Goal: Task Accomplishment & Management: Use online tool/utility

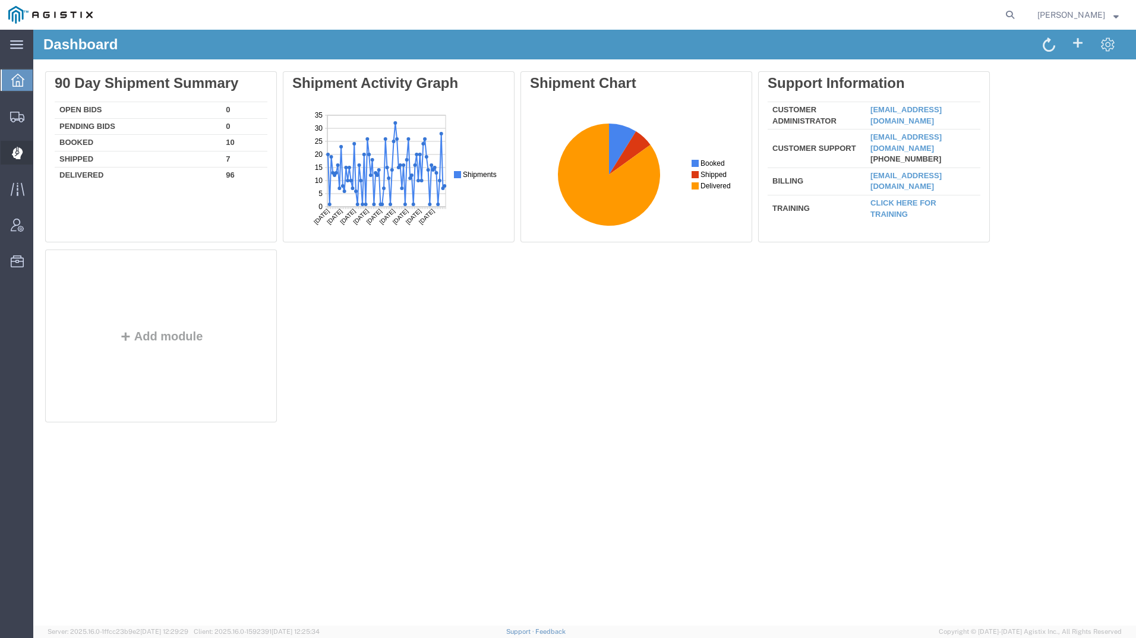
click at [22, 153] on icon at bounding box center [16, 153] width 11 height 12
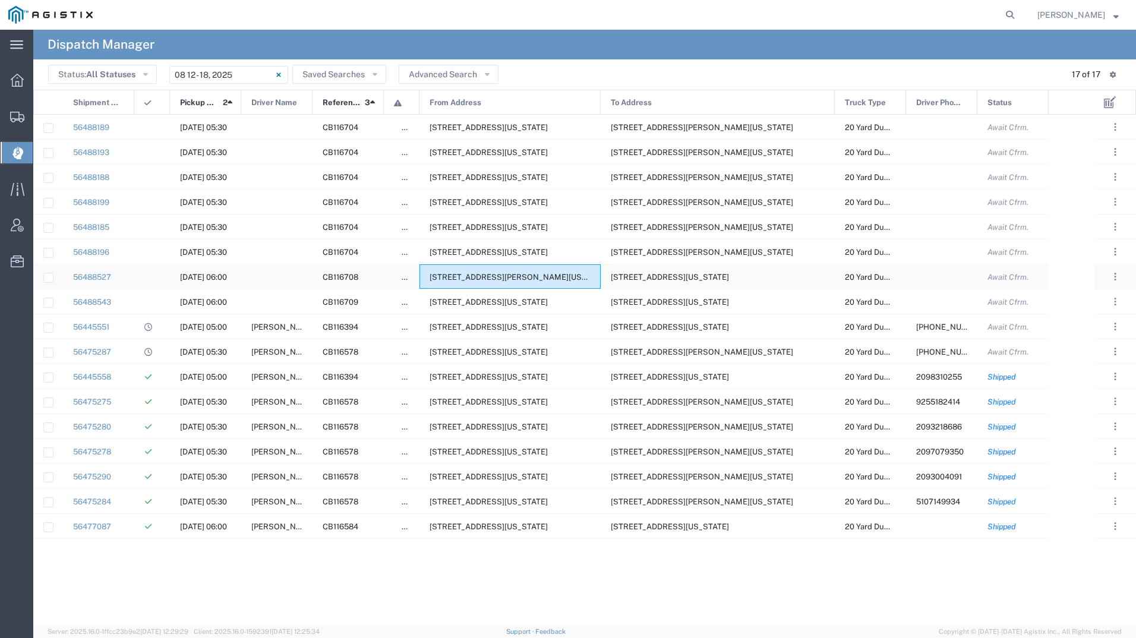
click at [501, 276] on span "13475 N Friant Rd, Fresno, California, 93626, United States" at bounding box center [520, 277] width 182 height 9
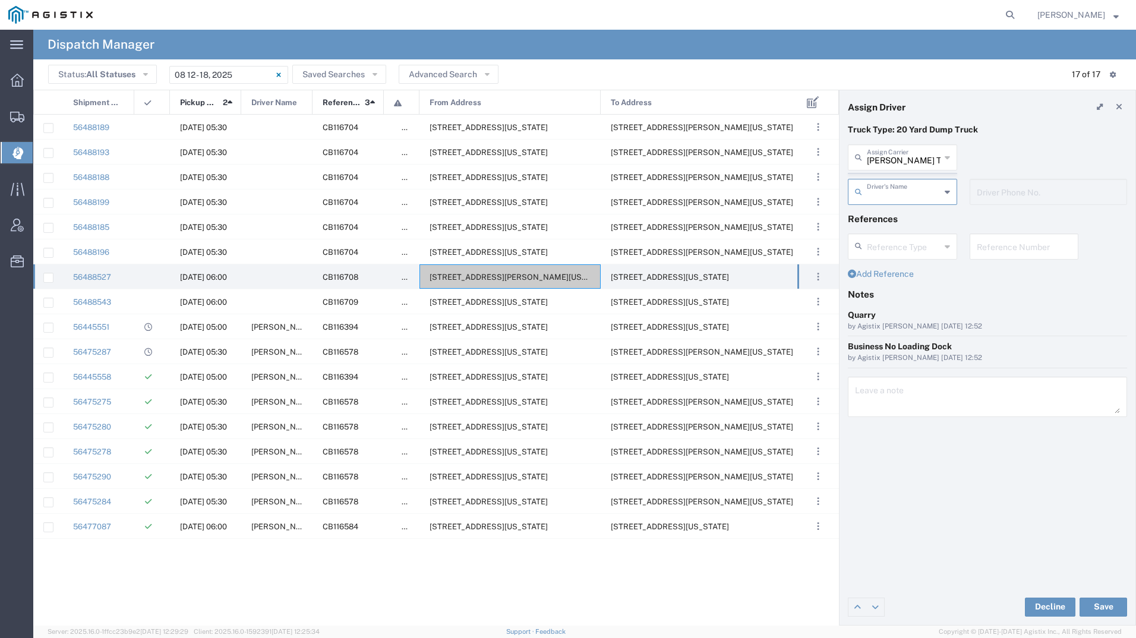
click at [898, 161] on agx-dispatcher-assign-widget "Bradley Tanks Inc Assign Carrier Bradley Tanks Inc AC Transportation ACE Trucki…" at bounding box center [987, 178] width 279 height 69
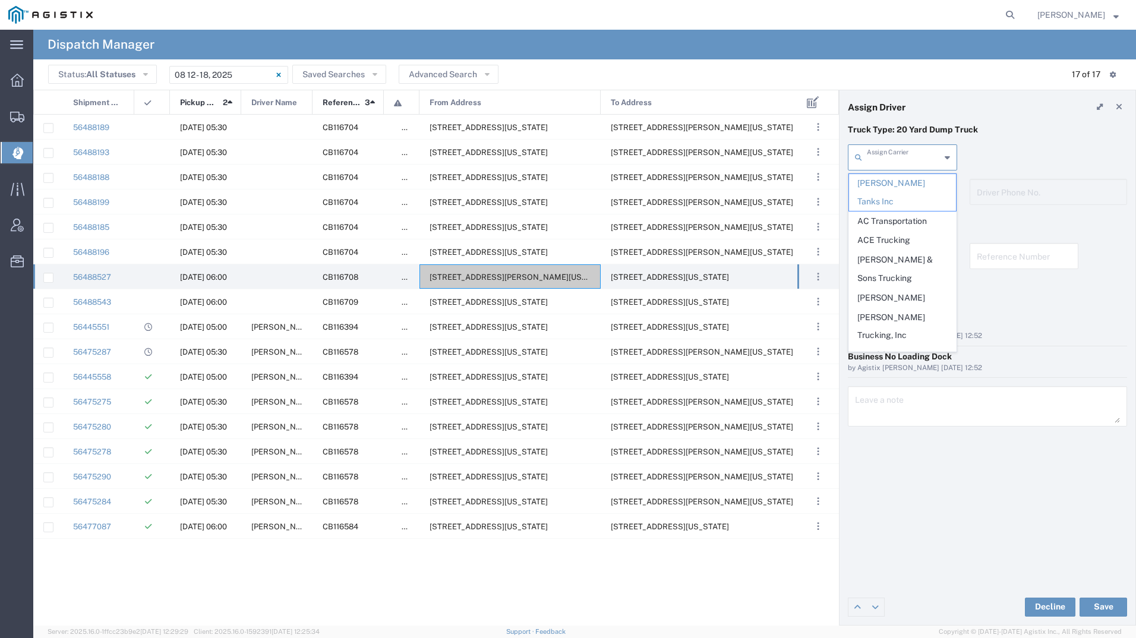
click at [898, 161] on input "text" at bounding box center [904, 156] width 74 height 21
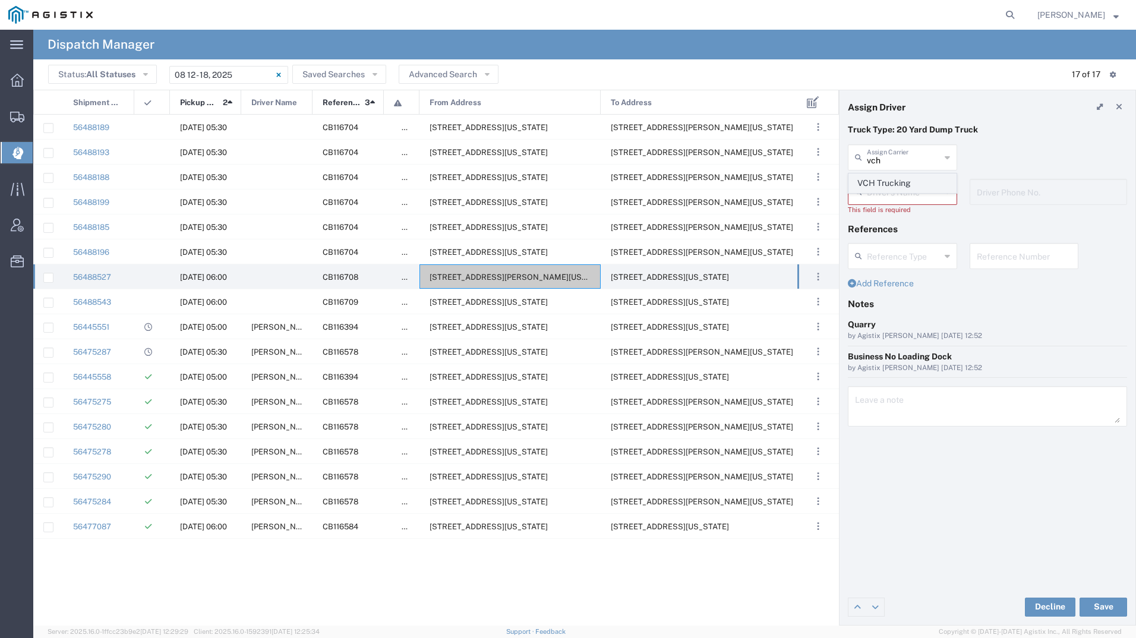
click at [894, 180] on span "VCH Trucking" at bounding box center [902, 183] width 107 height 18
type input "VCH Trucking"
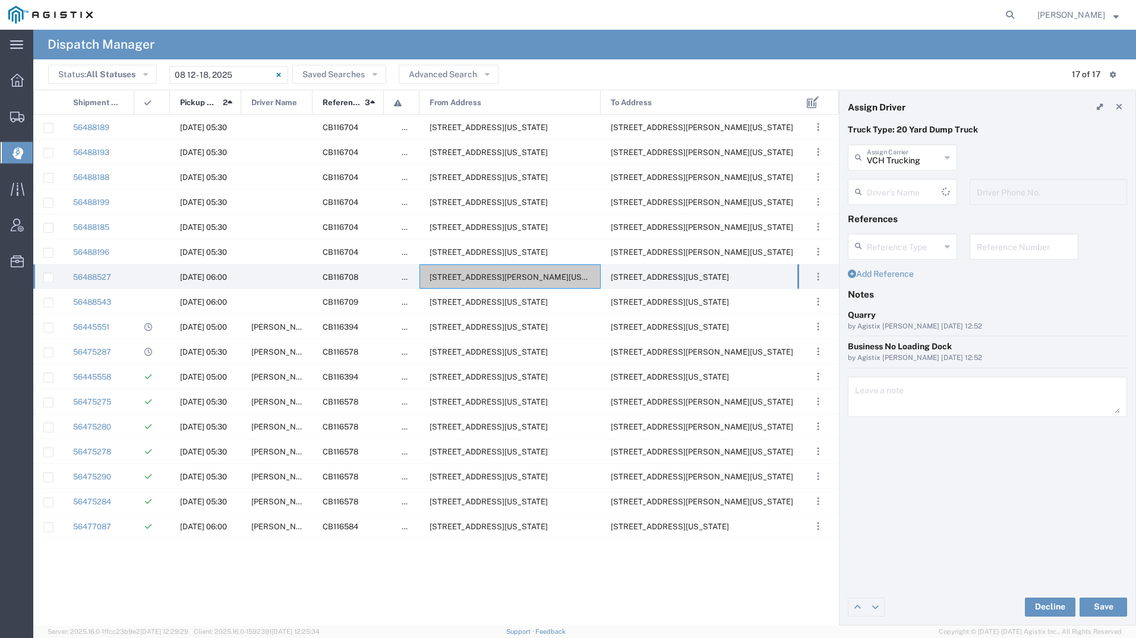
click at [894, 186] on input "text" at bounding box center [904, 191] width 75 height 21
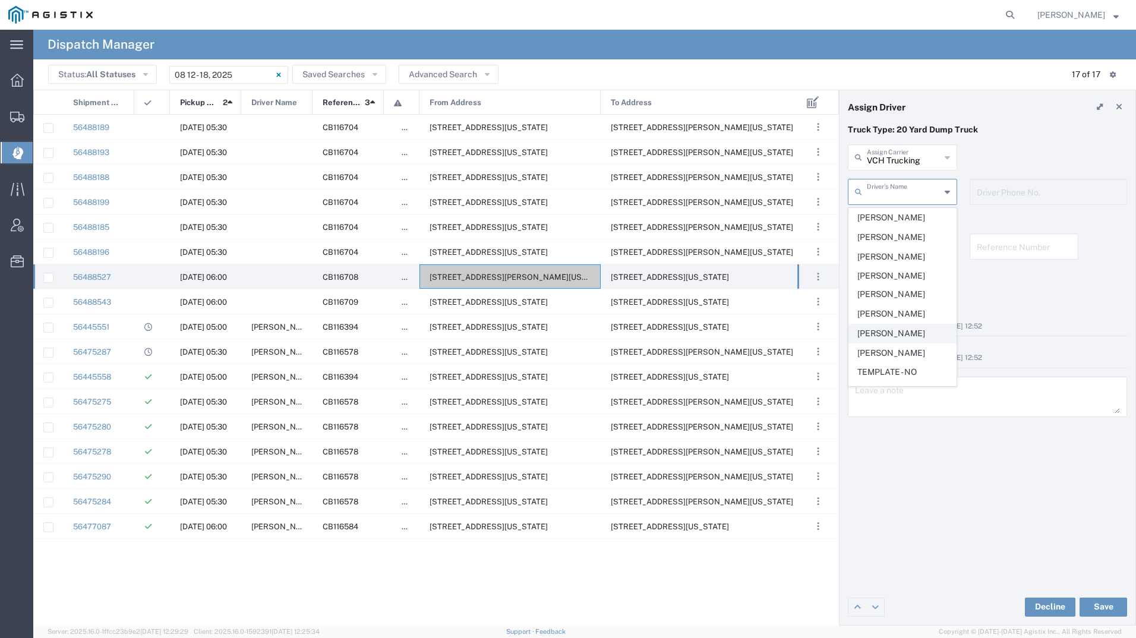
scroll to position [34, 0]
click at [888, 379] on span "Victor Garcia" at bounding box center [902, 376] width 107 height 18
type input "Victor Garcia"
type input "5594102122"
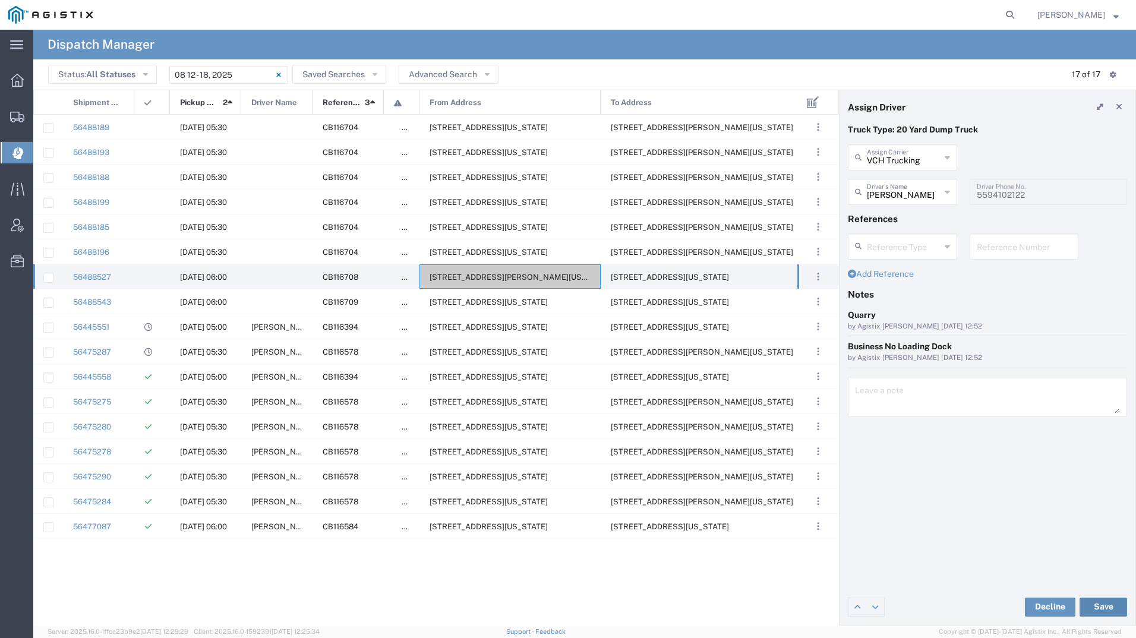
click at [1105, 600] on button "Save" at bounding box center [1103, 606] width 48 height 19
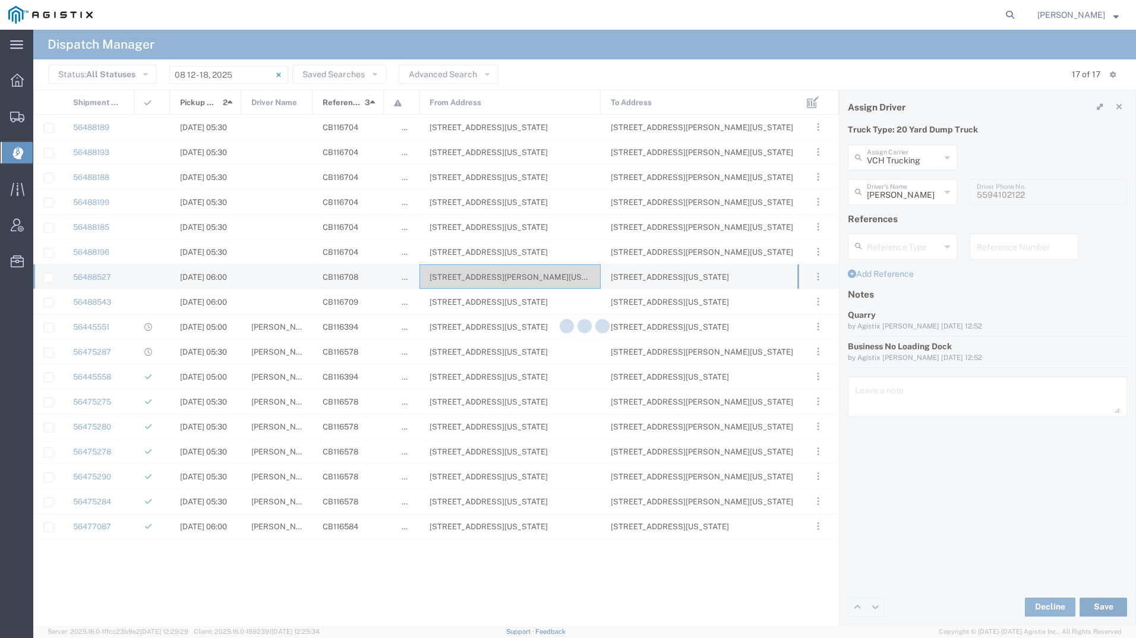
type input "Victor Garcia"
type input "VCH Trucking"
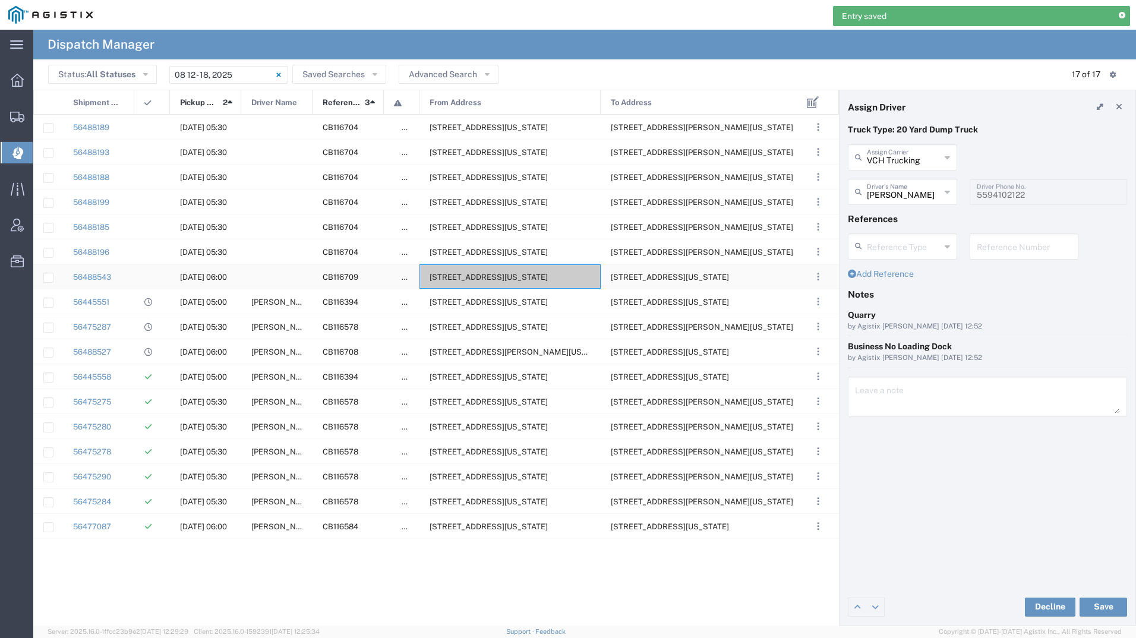
click at [505, 273] on span "8517 Panama Ln, Bakersfield, California, 93311, United States" at bounding box center [488, 277] width 118 height 9
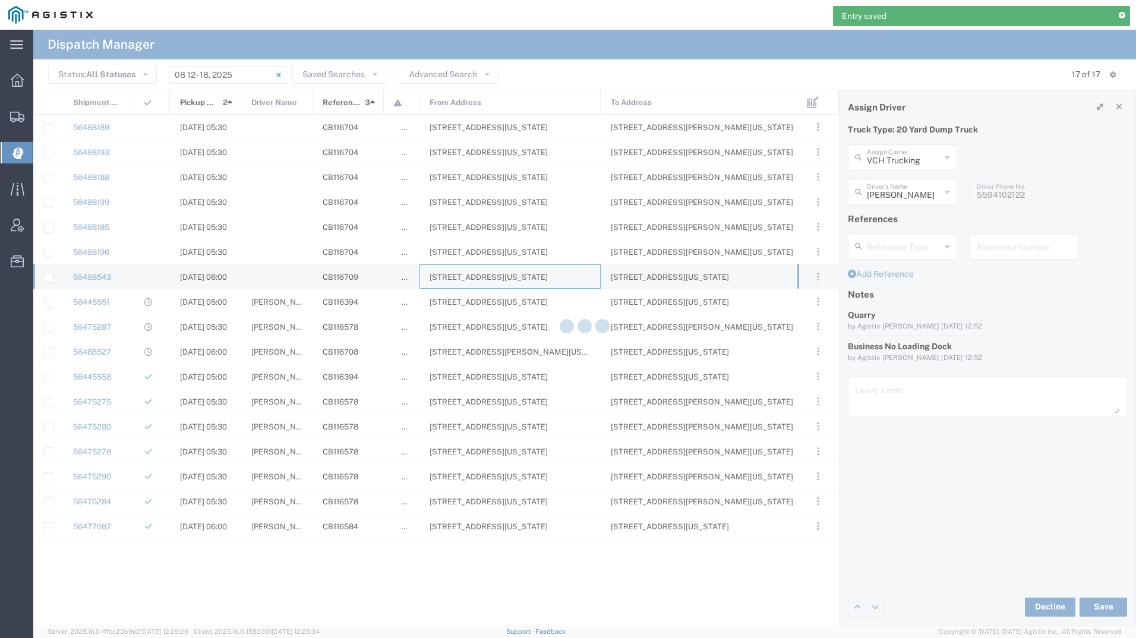
type input "Bradley Tanks Inc"
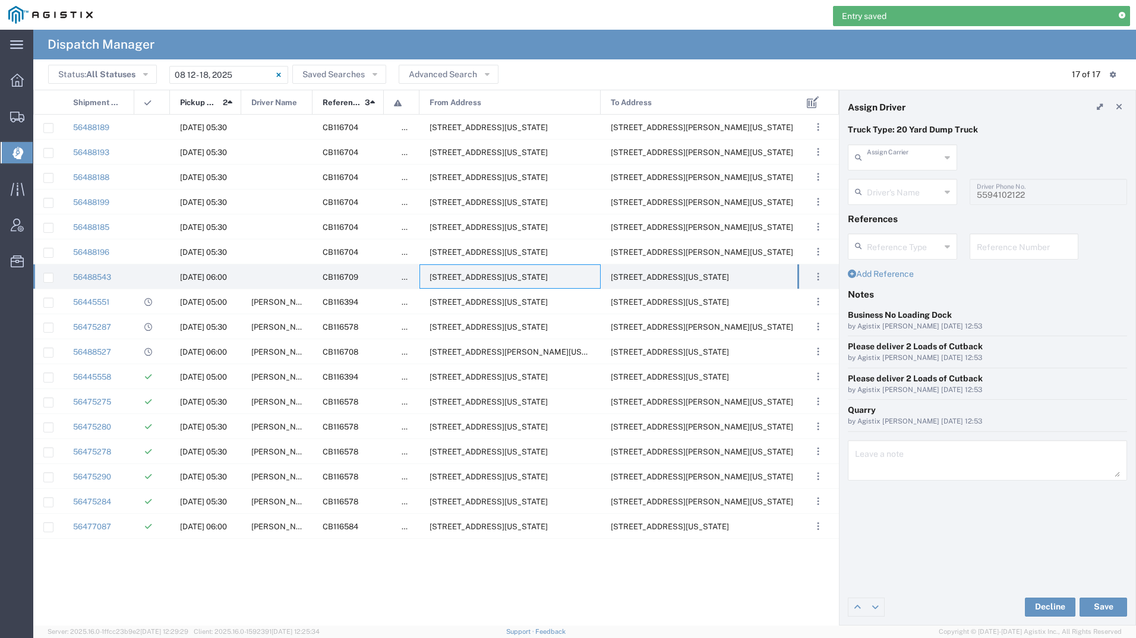
click at [899, 162] on input "text" at bounding box center [904, 156] width 74 height 21
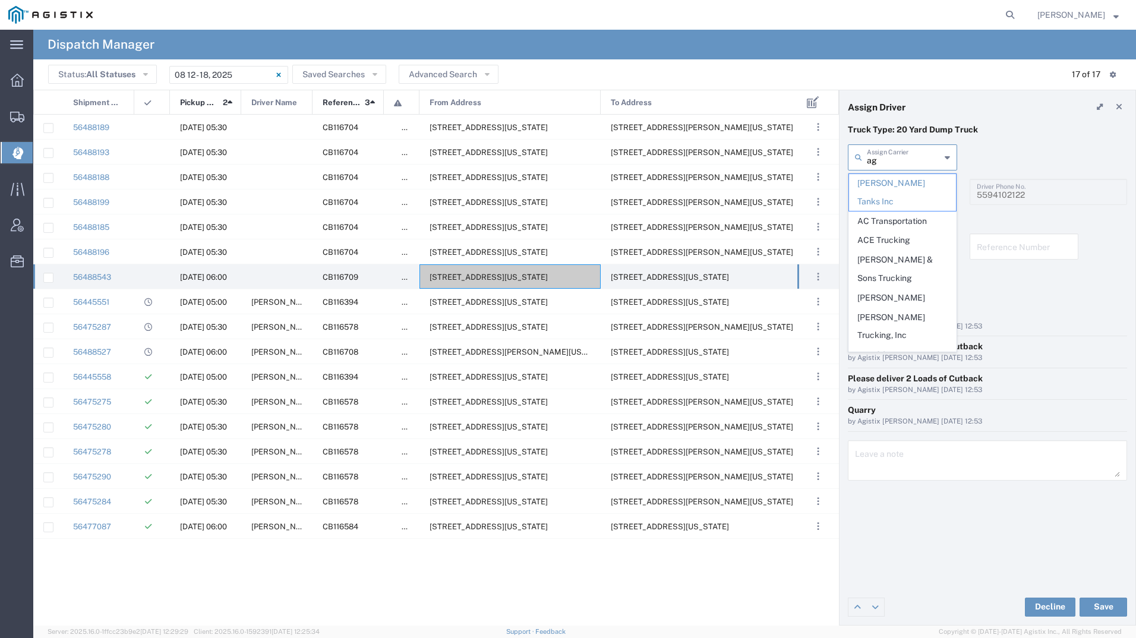
type input "agu"
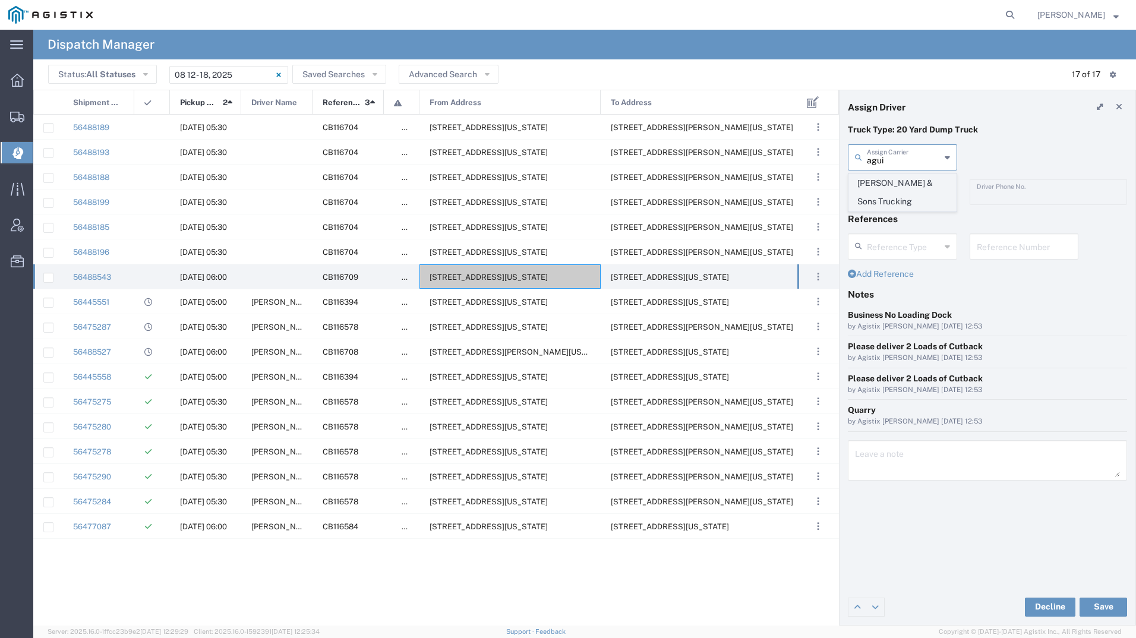
click at [893, 189] on span "Aguirre & Sons Trucking" at bounding box center [902, 192] width 107 height 37
type input "Aguirre & Sons Trucking"
click at [893, 189] on input "text" at bounding box center [904, 191] width 75 height 21
click at [894, 217] on span "Leonel Armenta" at bounding box center [902, 217] width 107 height 18
type input "Leonel Armenta"
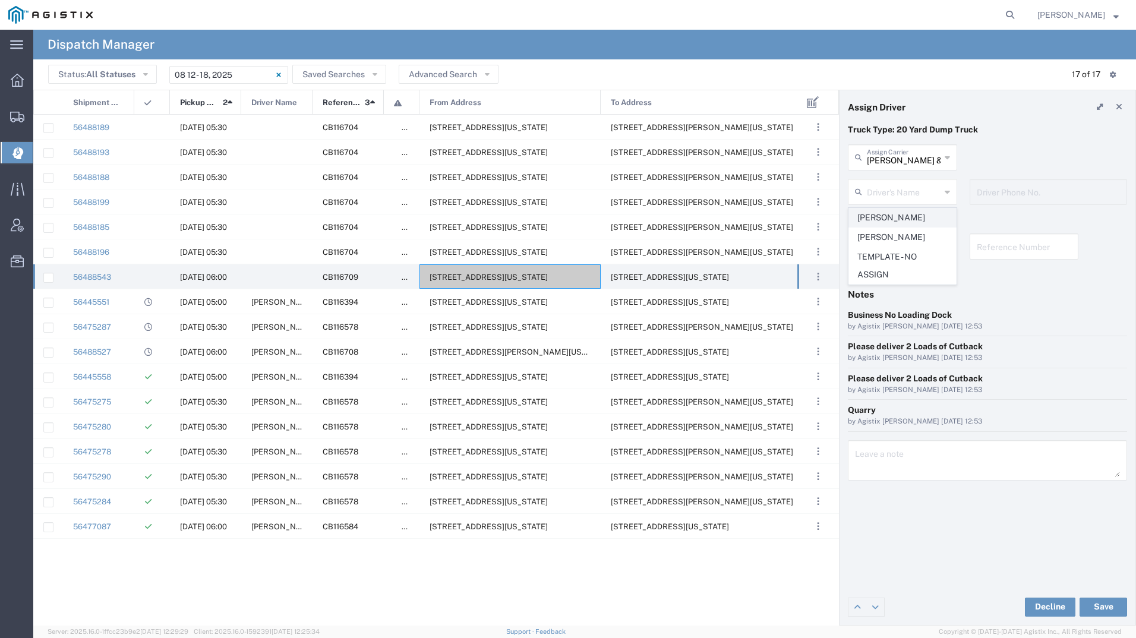
type input "9093499772"
drag, startPoint x: 1115, startPoint y: 591, endPoint x: 1112, endPoint y: 601, distance: 10.5
click at [1115, 593] on div "Decline Save" at bounding box center [987, 607] width 296 height 36
click at [1109, 606] on button "Save" at bounding box center [1103, 606] width 48 height 19
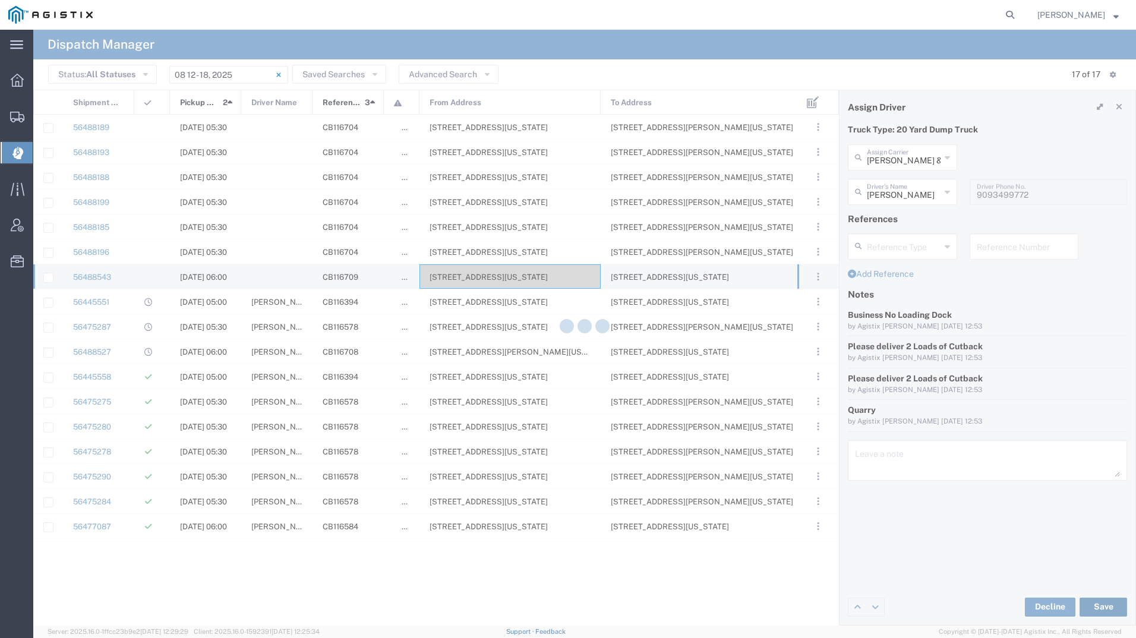
type input "Leonel Armenta"
type input "Aguirre & Sons Trucking"
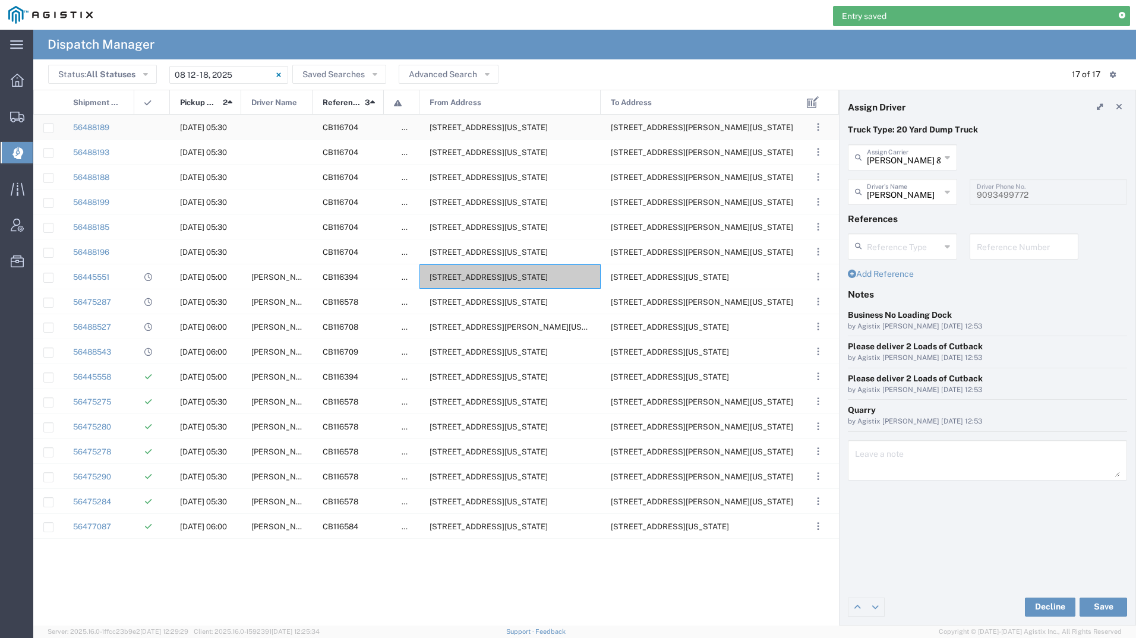
click at [468, 126] on span "2111 Hillcrest Ave, Antioch, California, 94509, United States" at bounding box center [488, 127] width 118 height 9
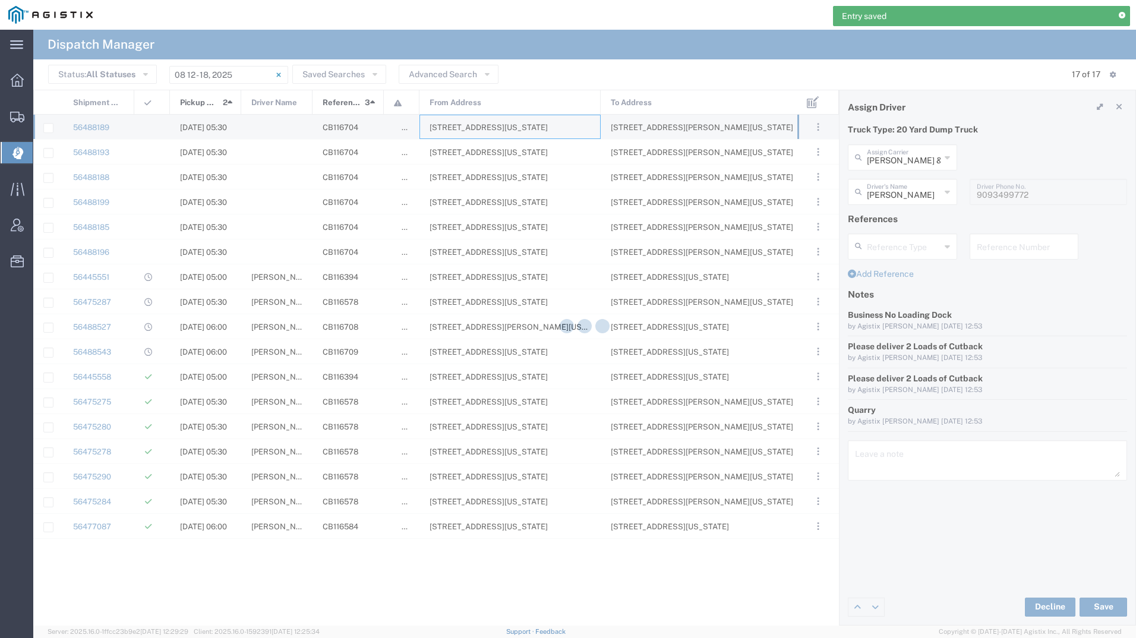
type input "Bradley Tanks Inc"
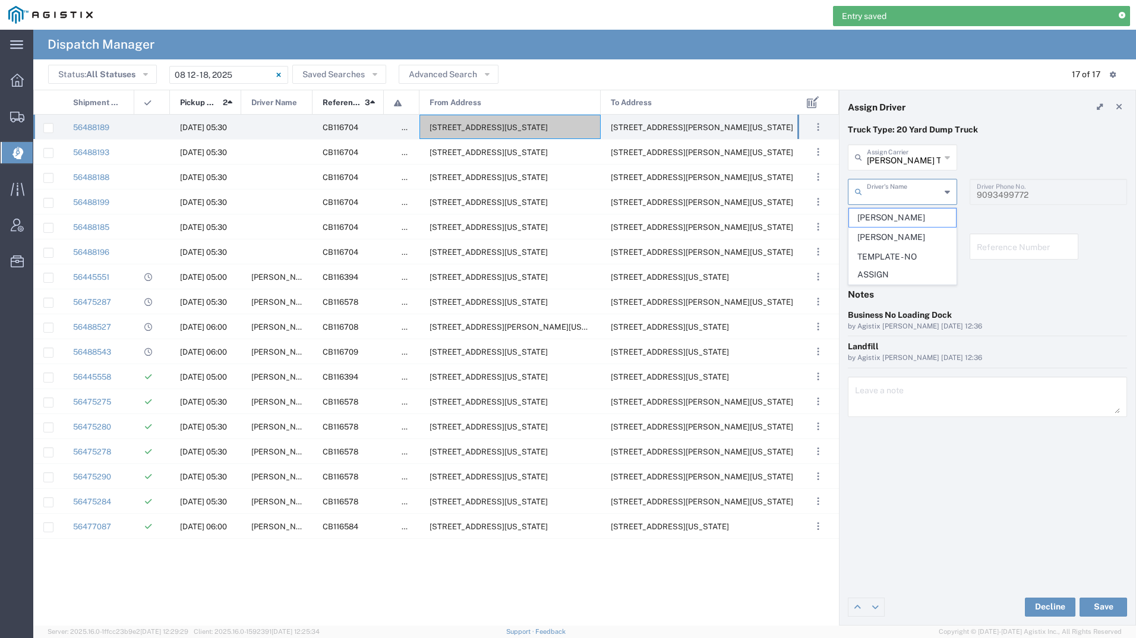
click at [932, 191] on input "text" at bounding box center [904, 191] width 74 height 21
type input "o"
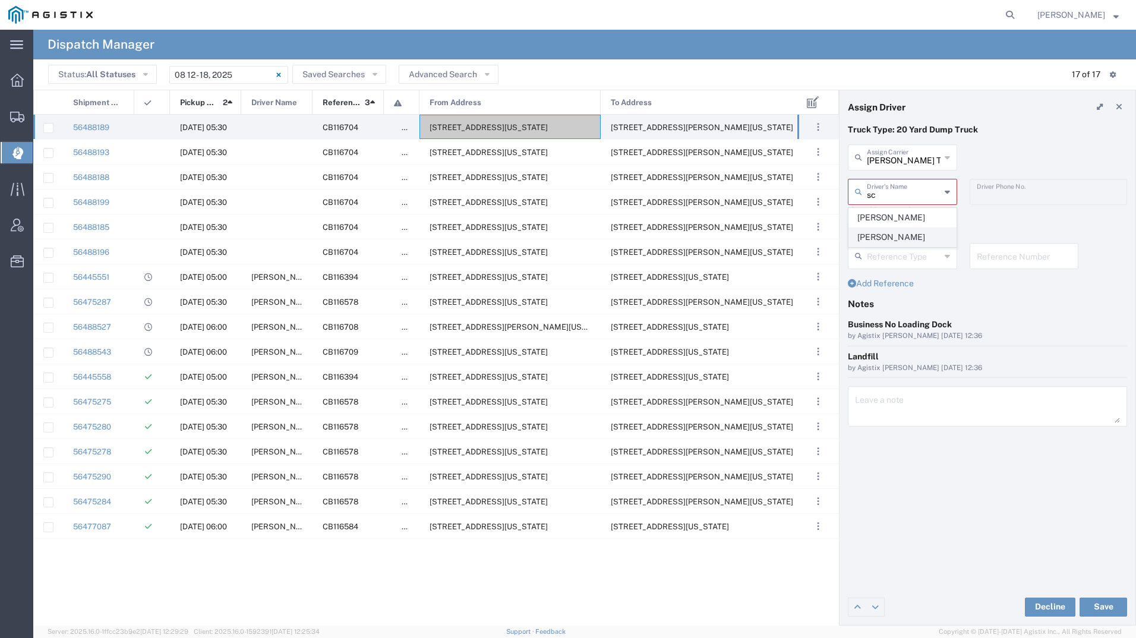
click at [919, 246] on span "Oscar Cisneros" at bounding box center [902, 237] width 107 height 18
type input "Oscar Cisneros"
type input "2093004091"
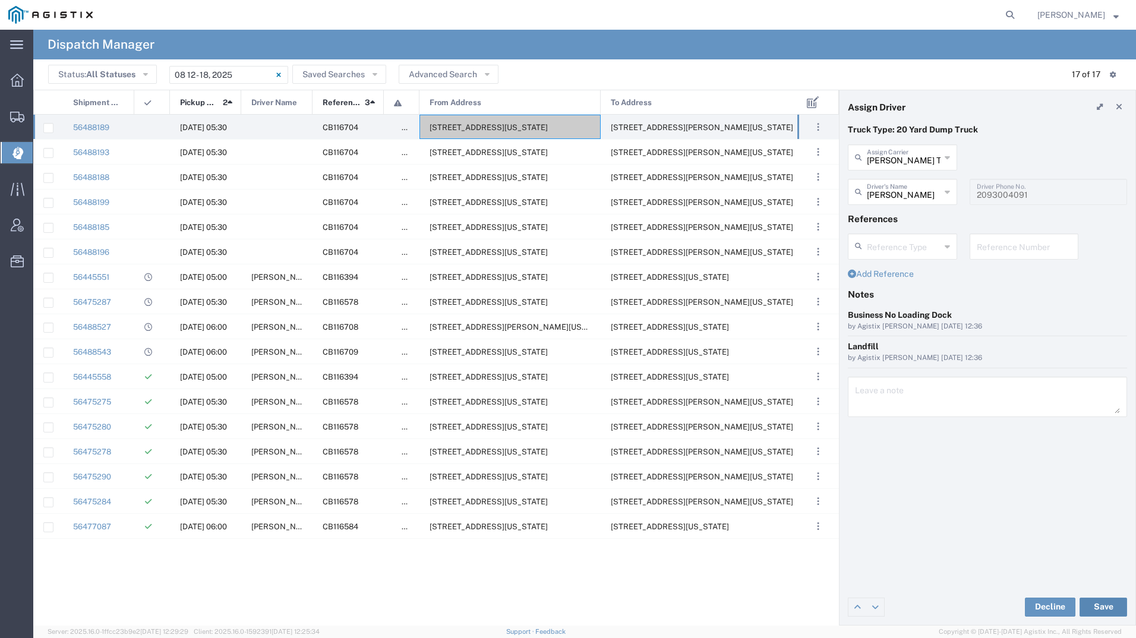
click at [1110, 604] on button "Save" at bounding box center [1103, 606] width 48 height 19
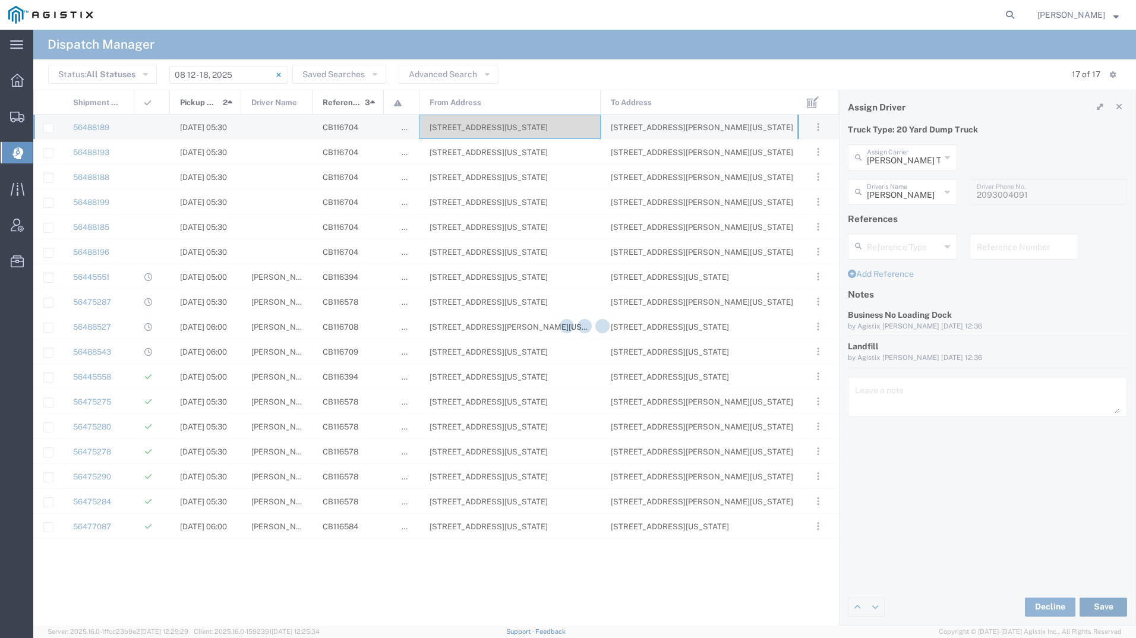
type input "Oscar Cisneros"
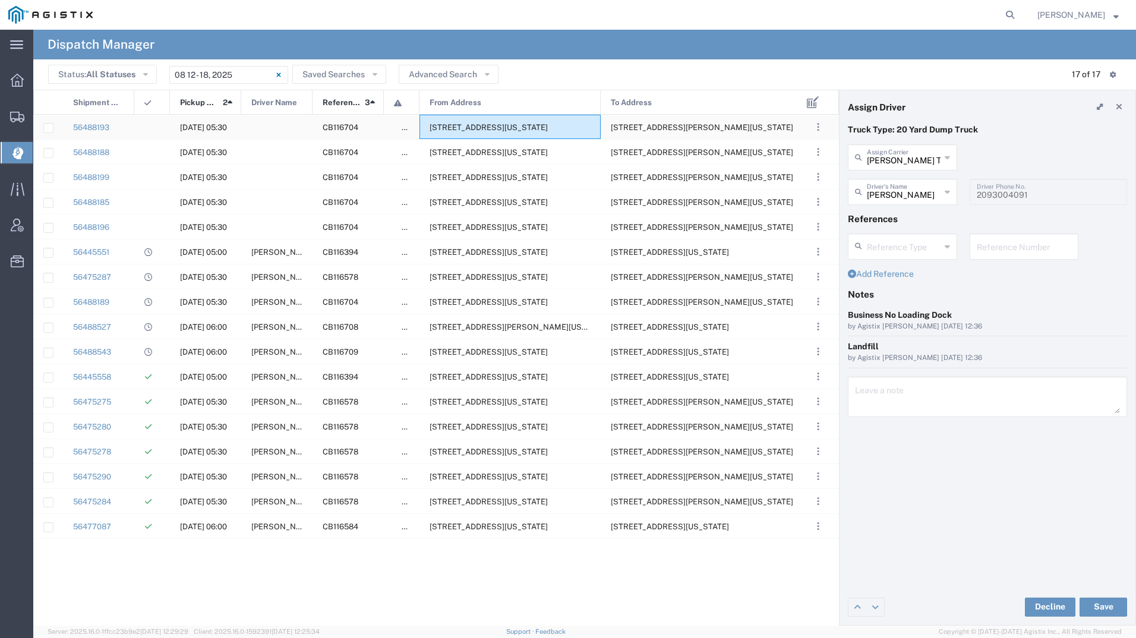
click at [526, 127] on span "2111 Hillcrest Ave, Antioch, California, 94509, United States" at bounding box center [488, 127] width 118 height 9
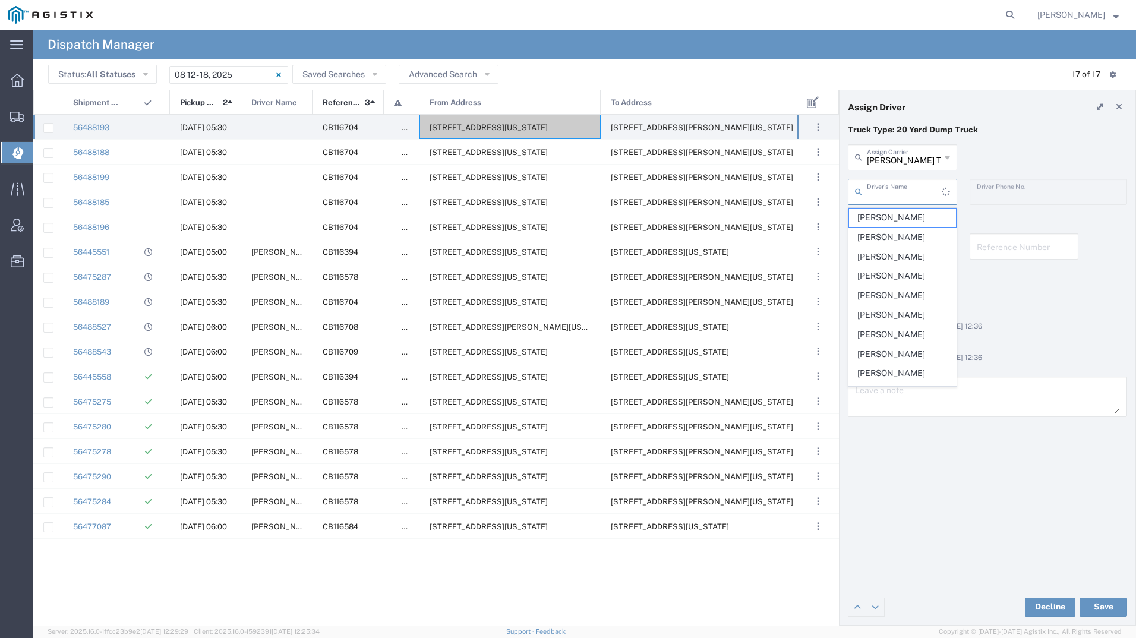
click at [884, 189] on input "text" at bounding box center [904, 191] width 75 height 21
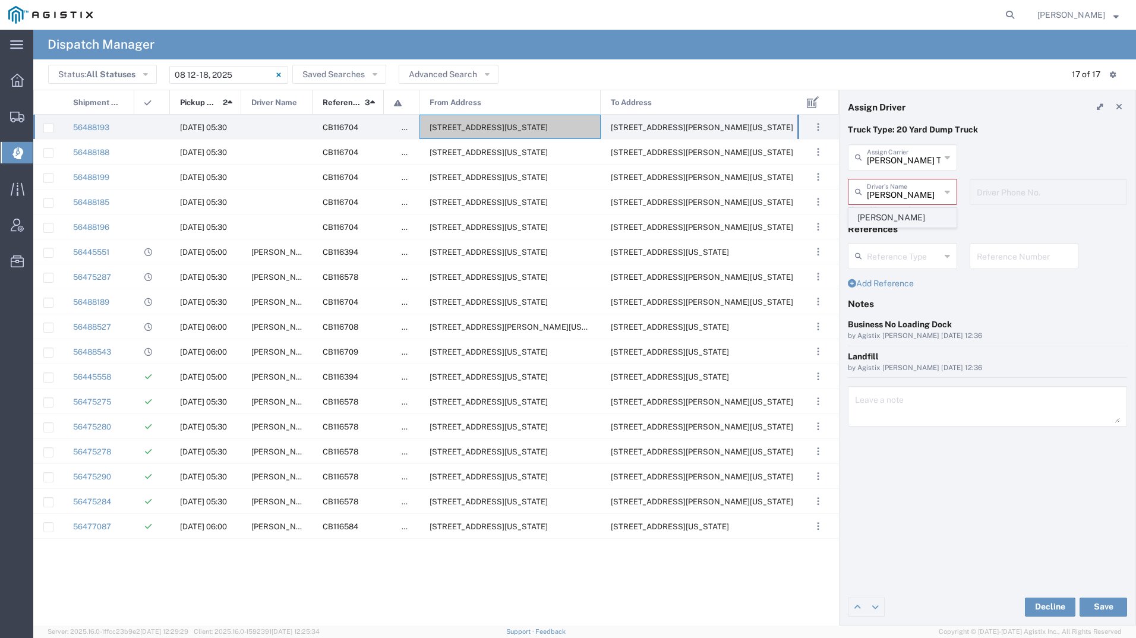
click at [902, 215] on span "Steve Kyles" at bounding box center [902, 217] width 107 height 18
type input "Steve Kyles"
type input "9255182414"
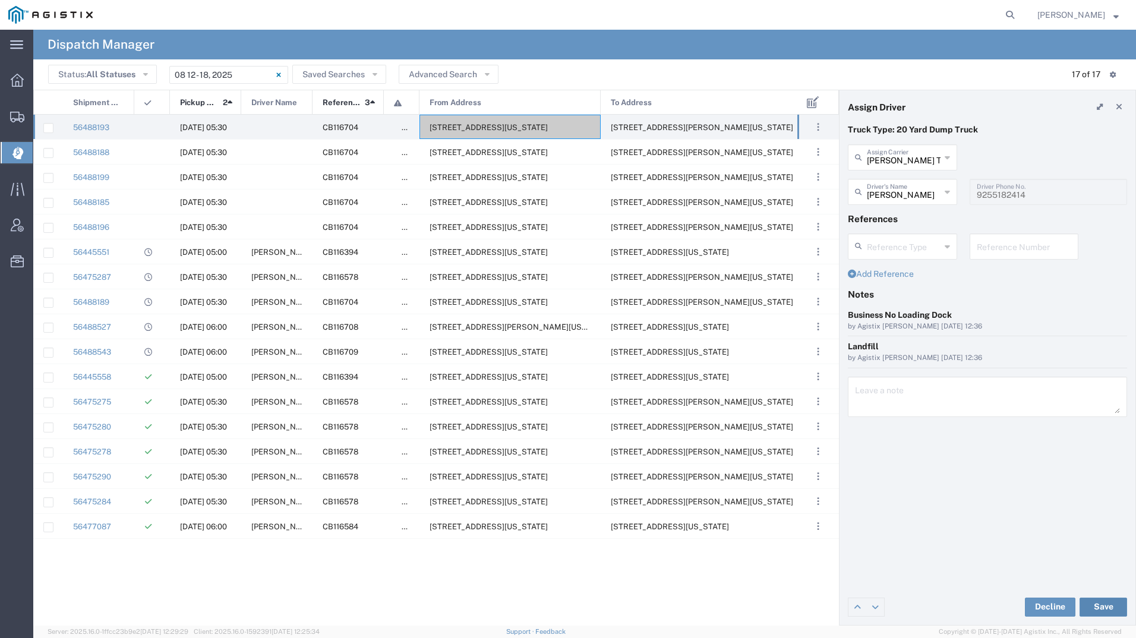
click at [1105, 606] on button "Save" at bounding box center [1103, 606] width 48 height 19
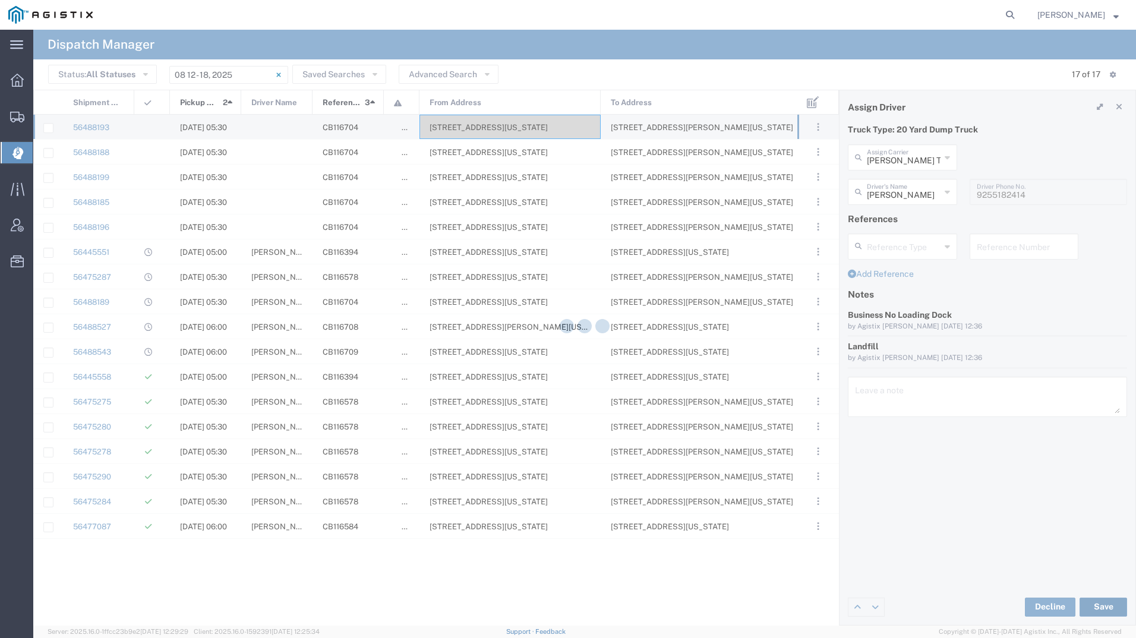
type input "Steve Kyles"
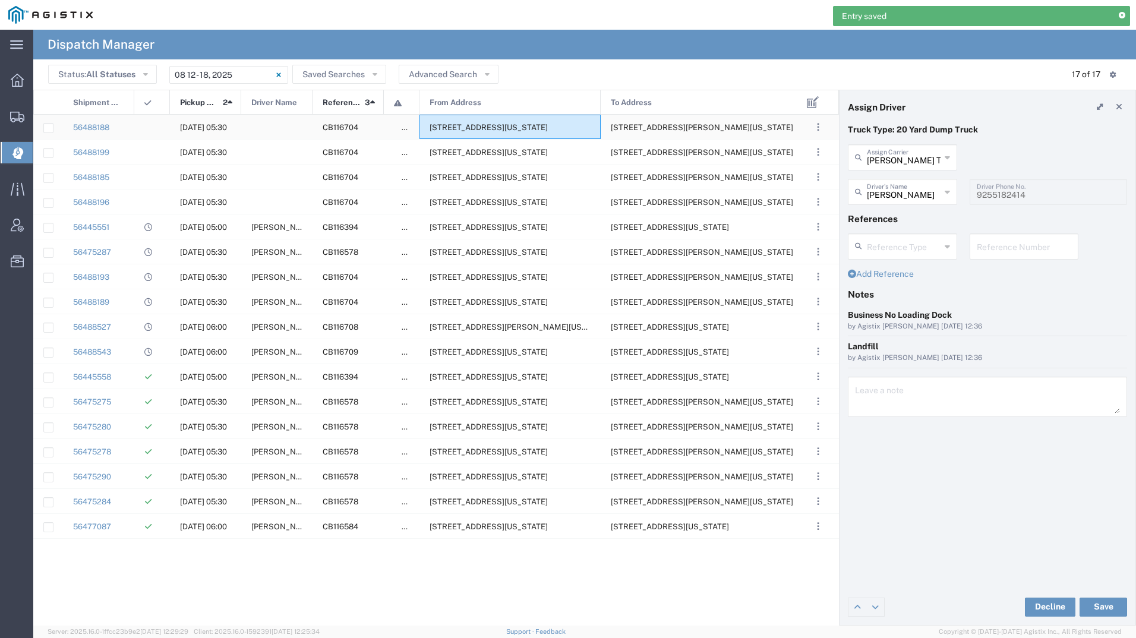
click at [476, 132] on div "2111 Hillcrest Ave, Antioch, California, 94509, United States" at bounding box center [509, 127] width 181 height 24
click at [891, 193] on input "text" at bounding box center [904, 191] width 75 height 21
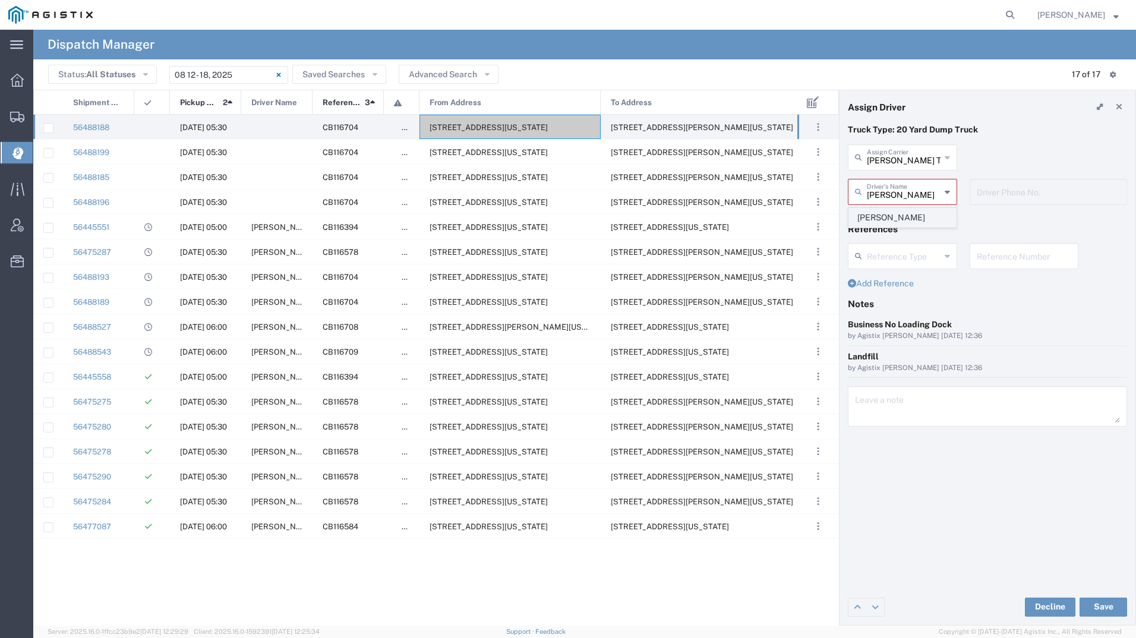
click at [894, 212] on span "Joel Santana" at bounding box center [902, 217] width 107 height 18
type input "Joel Santana"
type input "2097079350"
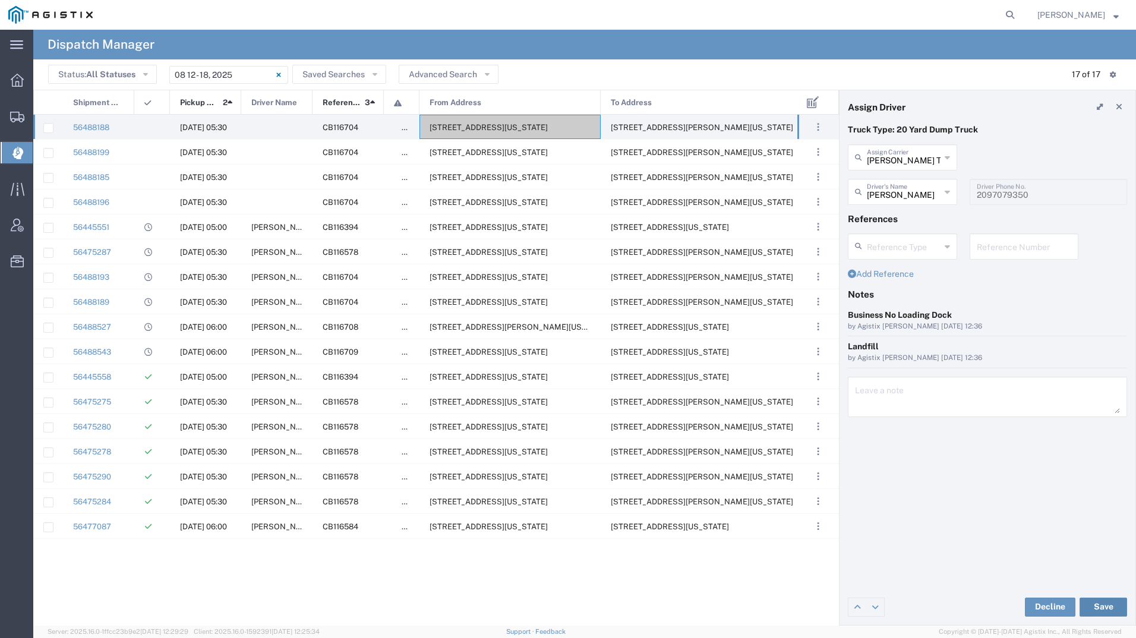
click at [1098, 601] on button "Save" at bounding box center [1103, 606] width 48 height 19
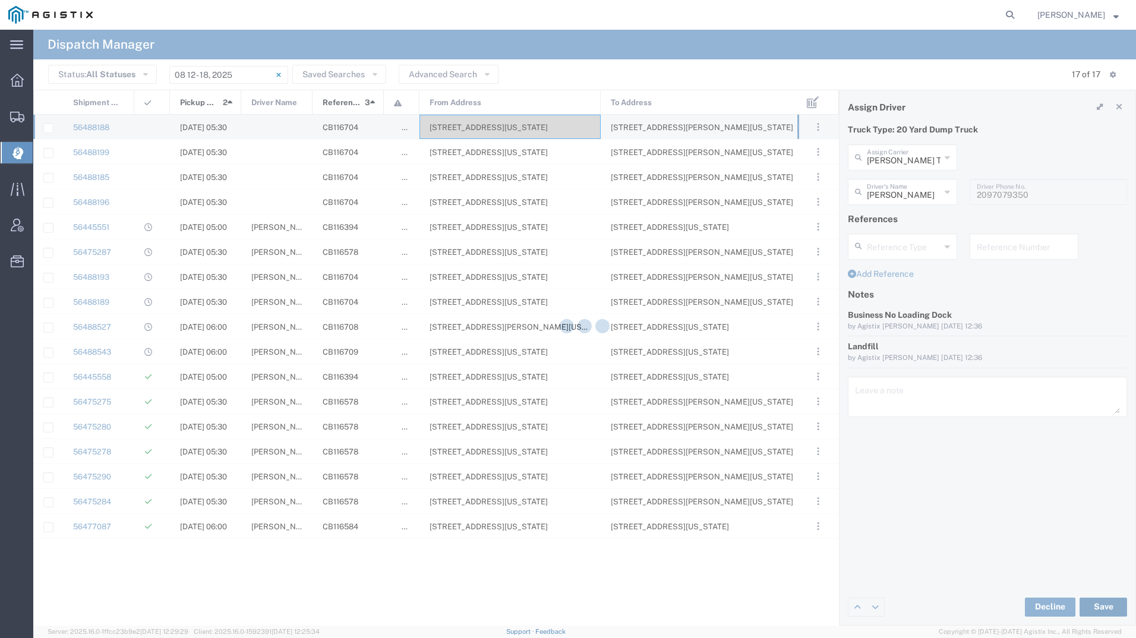
type input "Joel Santana"
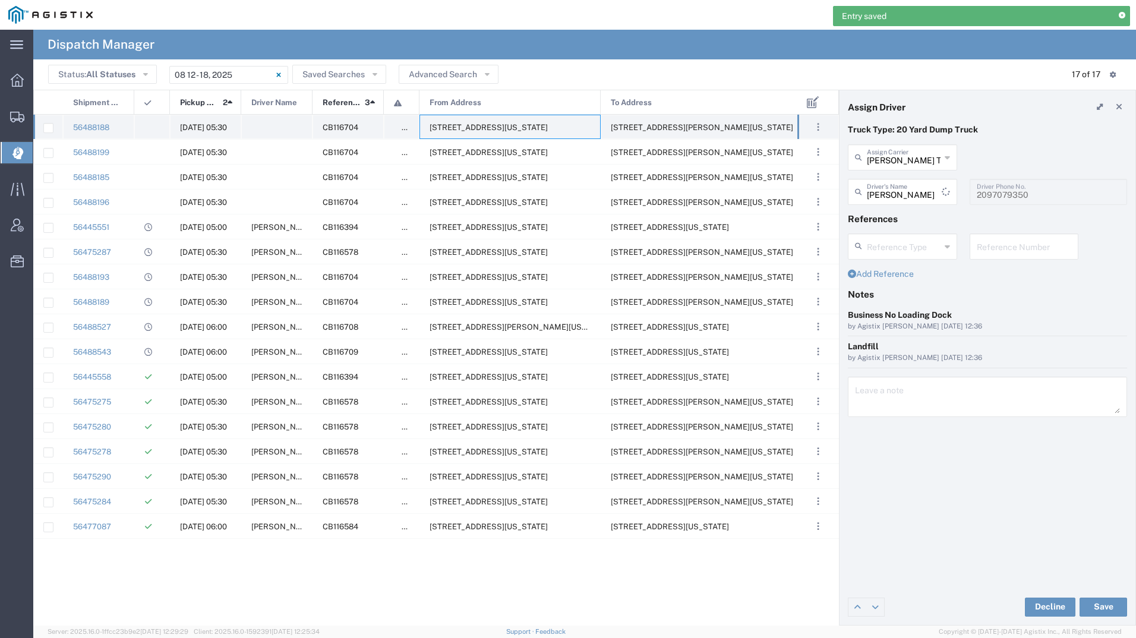
click at [459, 129] on span "2111 Hillcrest Ave, Antioch, California, 94509, United States" at bounding box center [488, 127] width 118 height 9
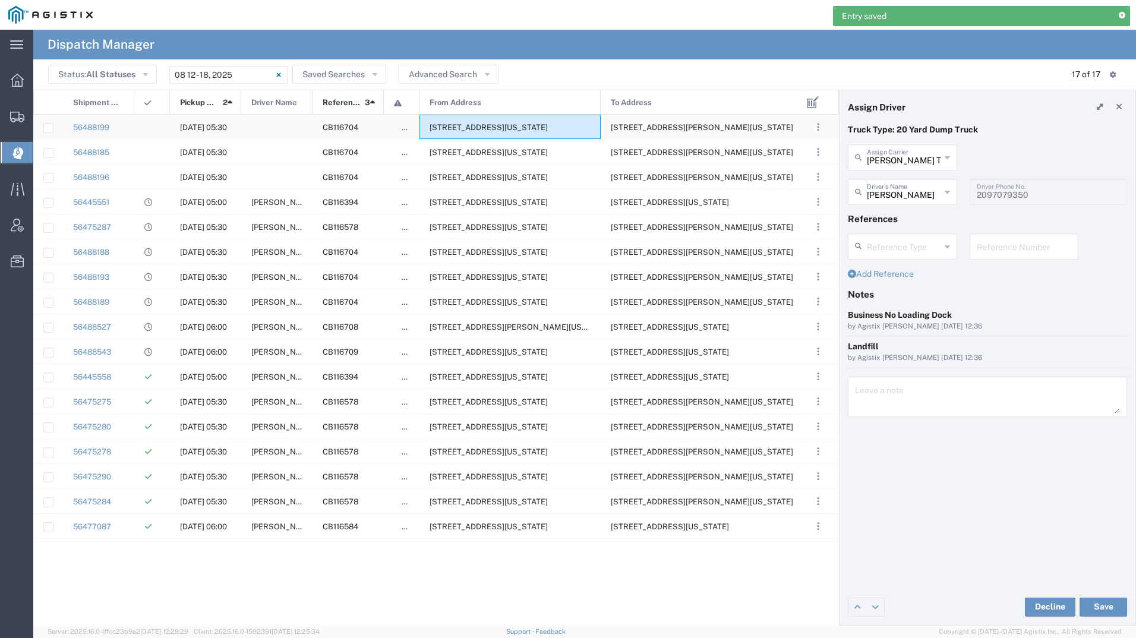
click at [459, 128] on span "2111 Hillcrest Ave, Antioch, California, 94509, United States" at bounding box center [488, 127] width 118 height 9
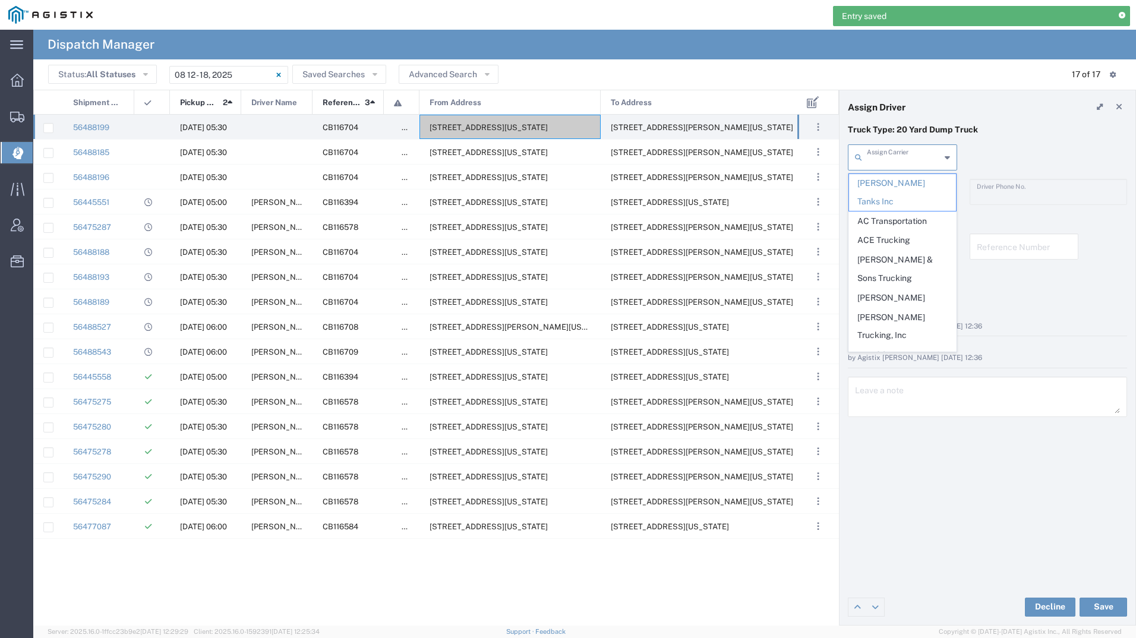
click at [910, 160] on input "text" at bounding box center [904, 156] width 74 height 21
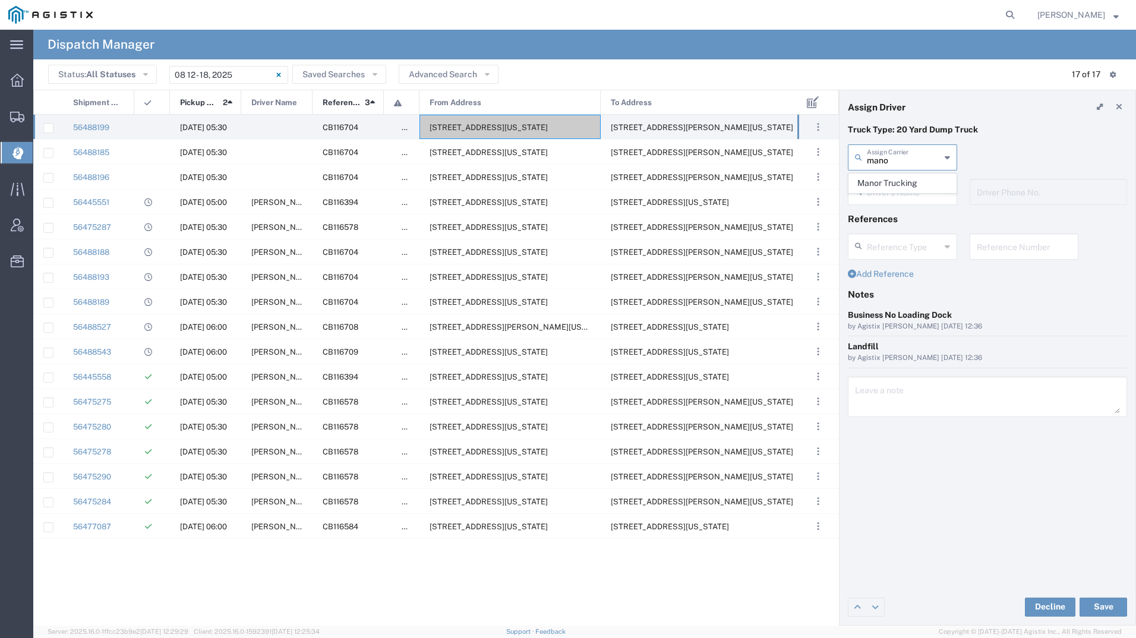
click at [918, 193] on agx-dropdown-content "Manor Trucking" at bounding box center [902, 183] width 109 height 21
click at [919, 182] on span "Manor Trucking" at bounding box center [902, 183] width 107 height 18
type input "Manor Trucking"
click at [919, 184] on input "text" at bounding box center [904, 191] width 75 height 21
click at [918, 218] on span "Manohar Singh" at bounding box center [902, 217] width 107 height 18
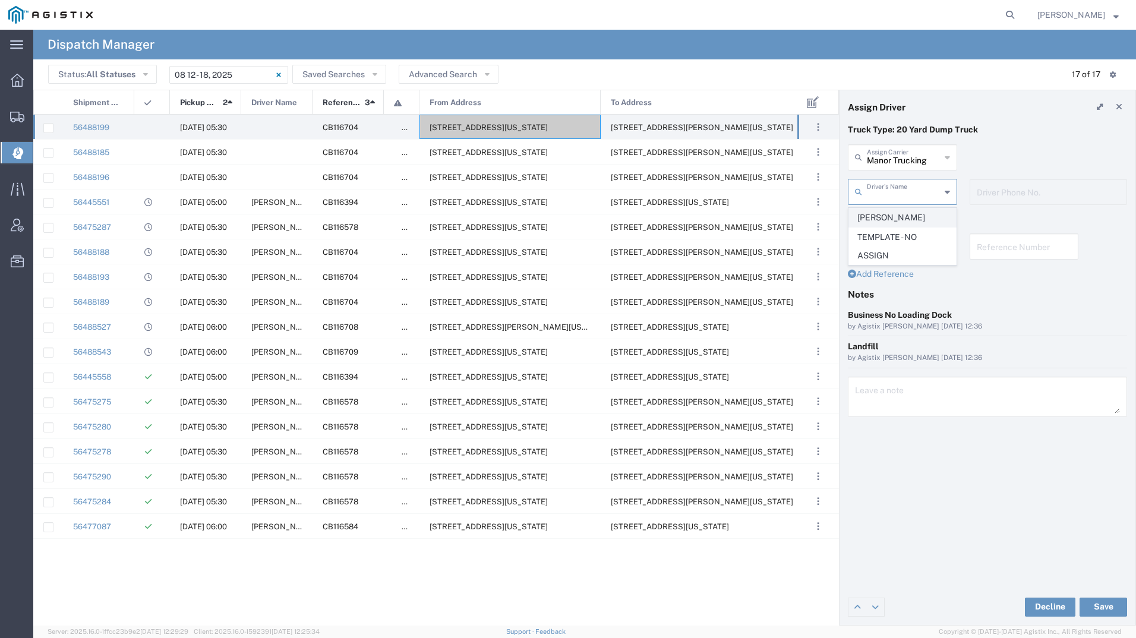
type input "Manohar Singh"
type input "2093218686"
click at [1093, 608] on button "Save" at bounding box center [1103, 606] width 48 height 19
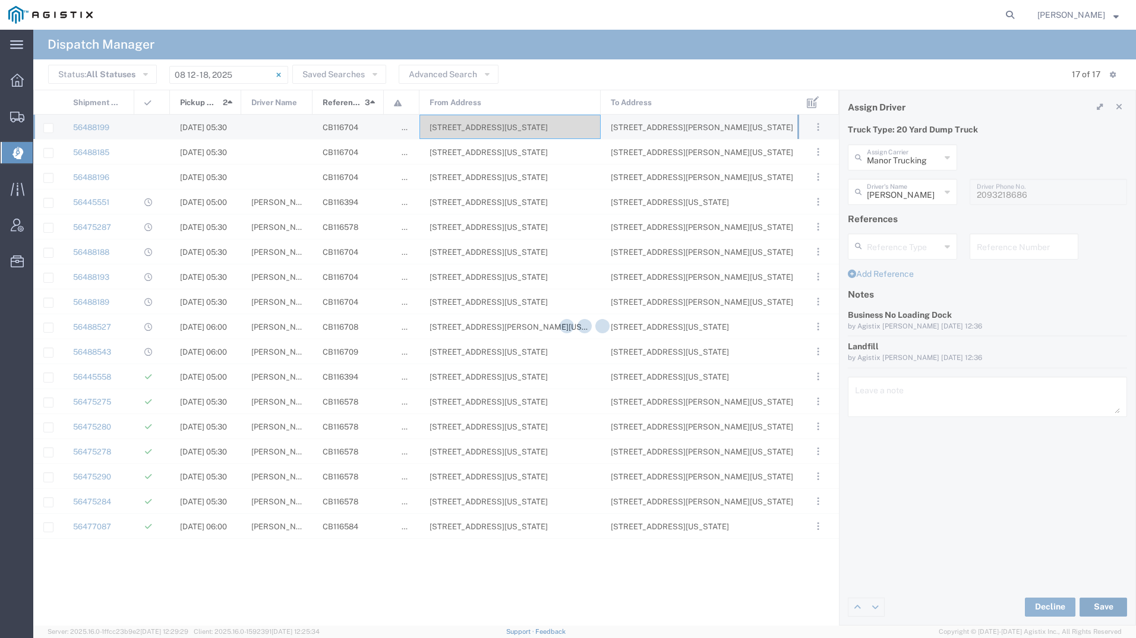
type input "Manohar Singh"
type input "Manor Trucking"
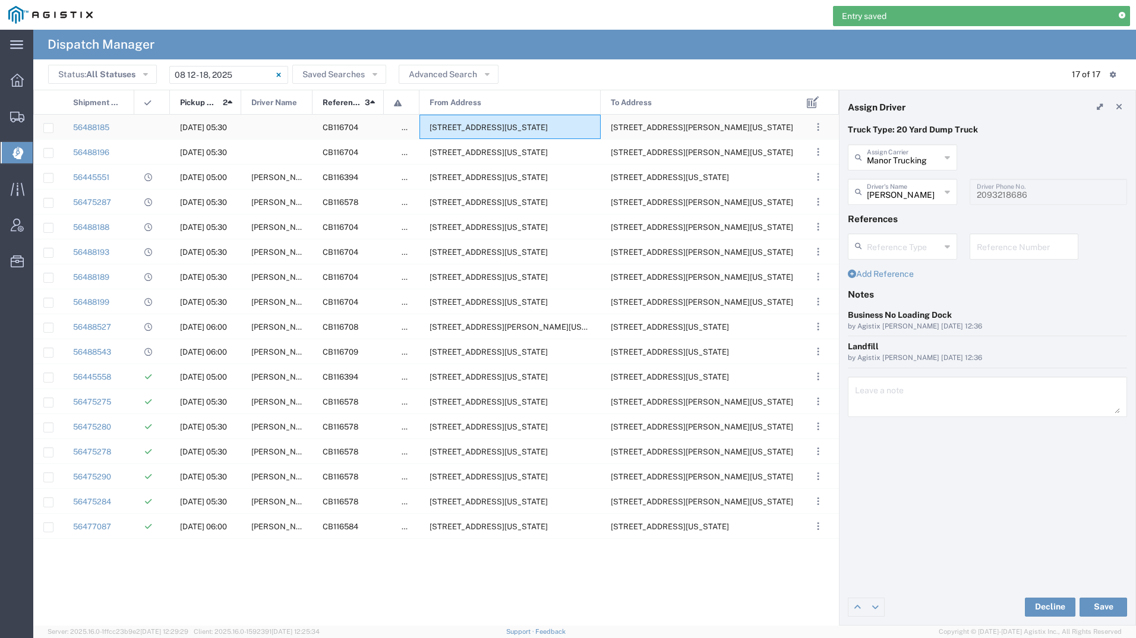
click at [533, 123] on span "2111 Hillcrest Ave, Antioch, California, 94509, United States" at bounding box center [488, 127] width 118 height 9
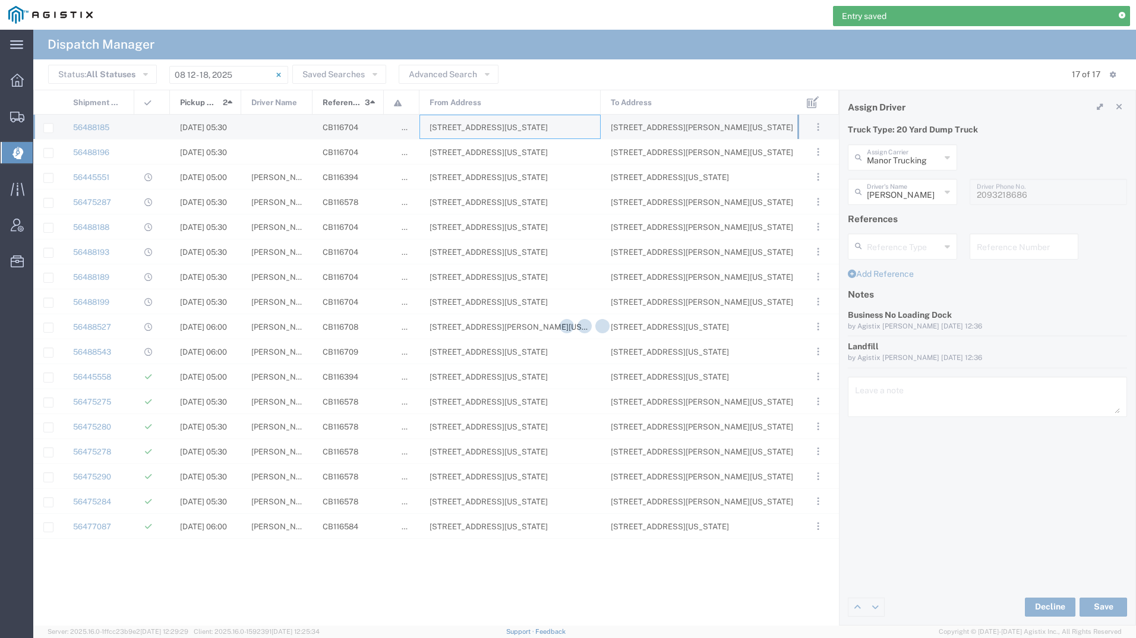
type input "Bradley Tanks Inc"
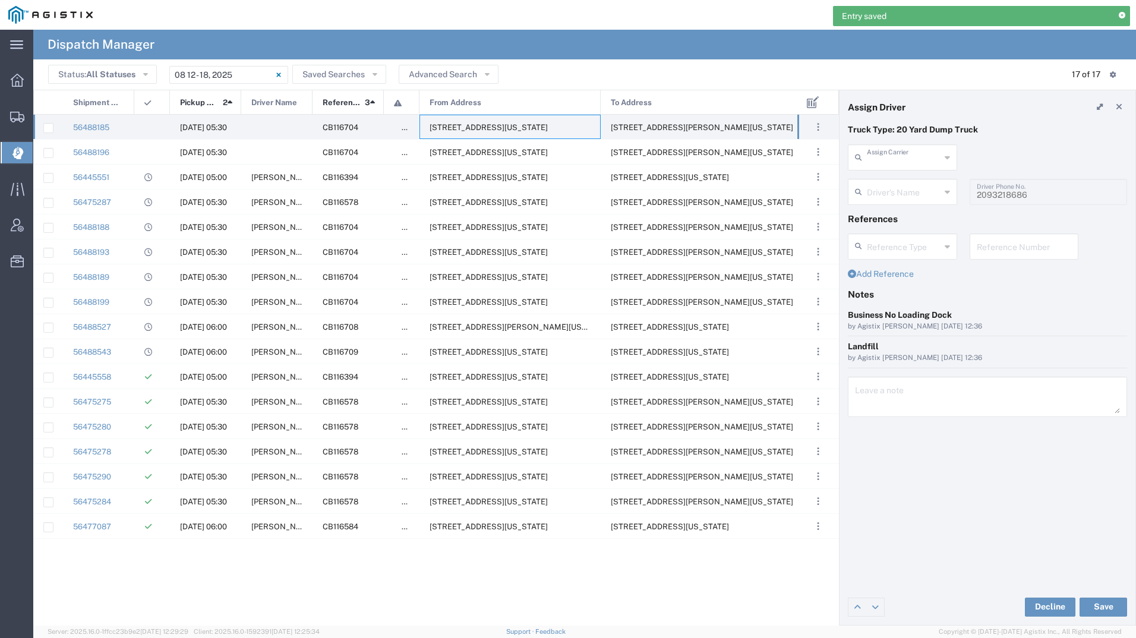
click at [909, 163] on input "text" at bounding box center [904, 156] width 74 height 21
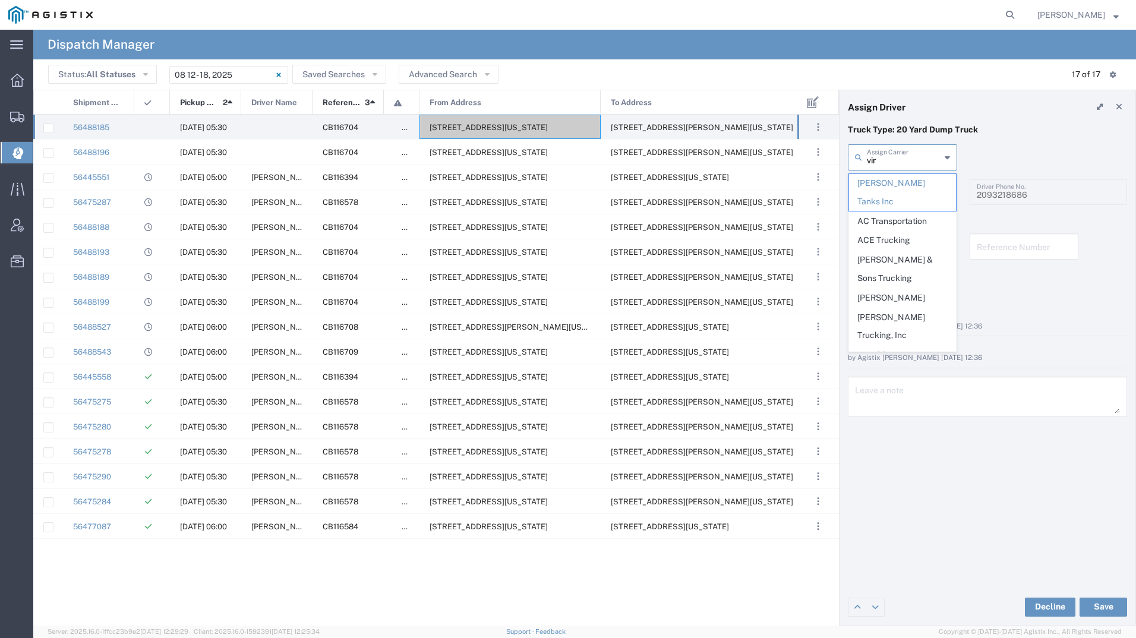
type input "virk"
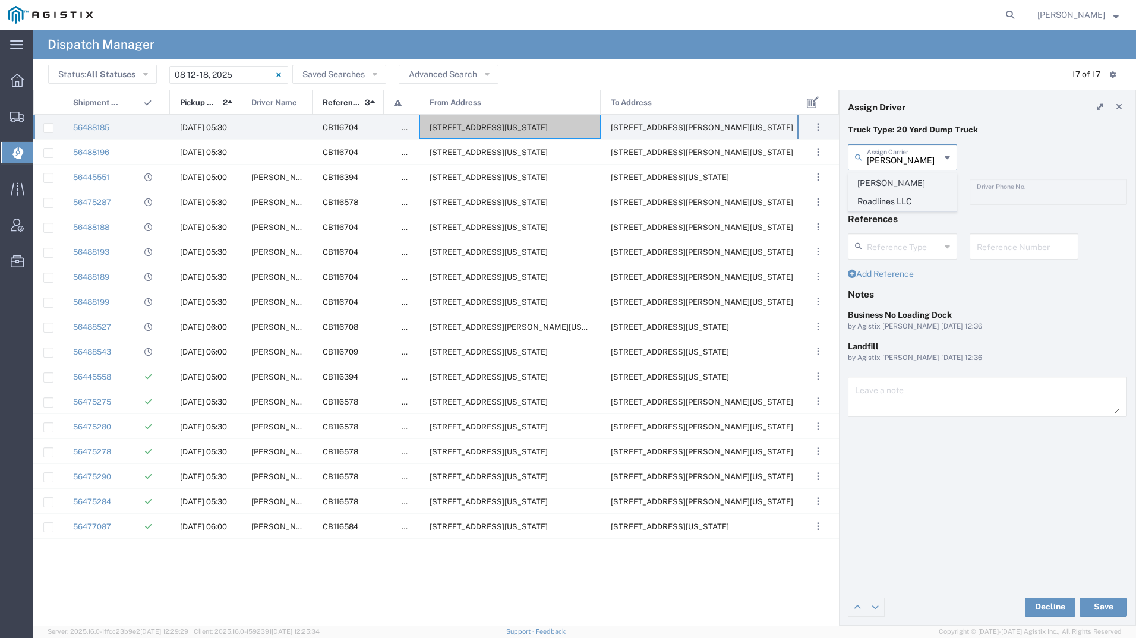
click at [902, 186] on span "Virk Roadlines LLC" at bounding box center [902, 192] width 107 height 37
type input "Virk Roadlines LLC"
click at [902, 186] on input "text" at bounding box center [904, 191] width 75 height 21
click at [902, 209] on span "Balraj Virk" at bounding box center [902, 217] width 107 height 18
type input "Balraj Virk"
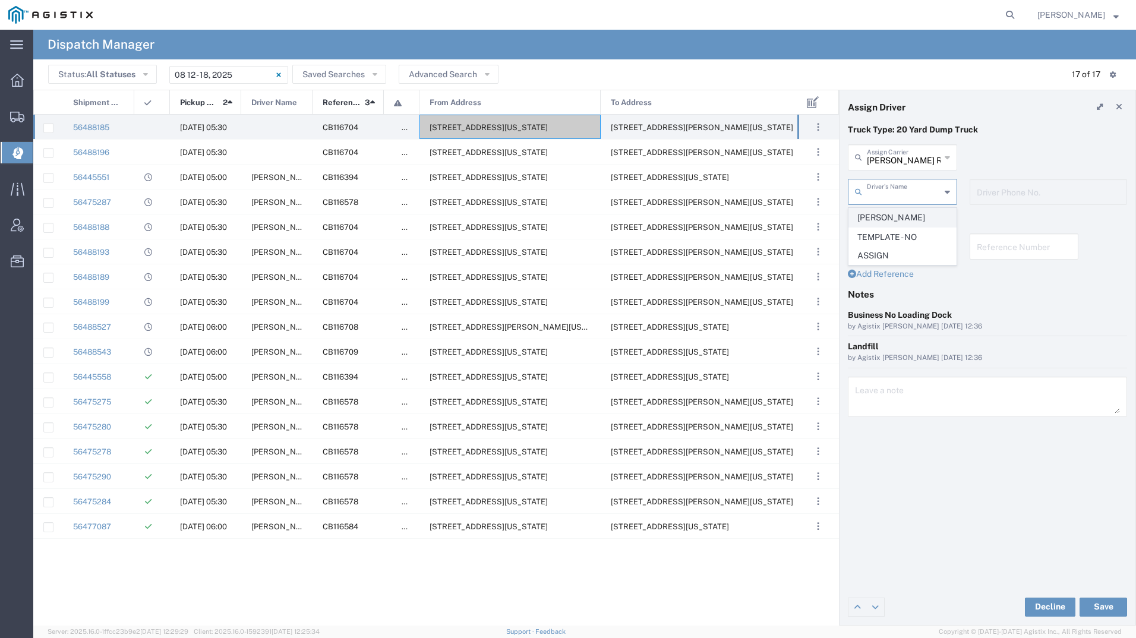
type input "5107149934"
click at [1111, 606] on button "Save" at bounding box center [1103, 606] width 48 height 19
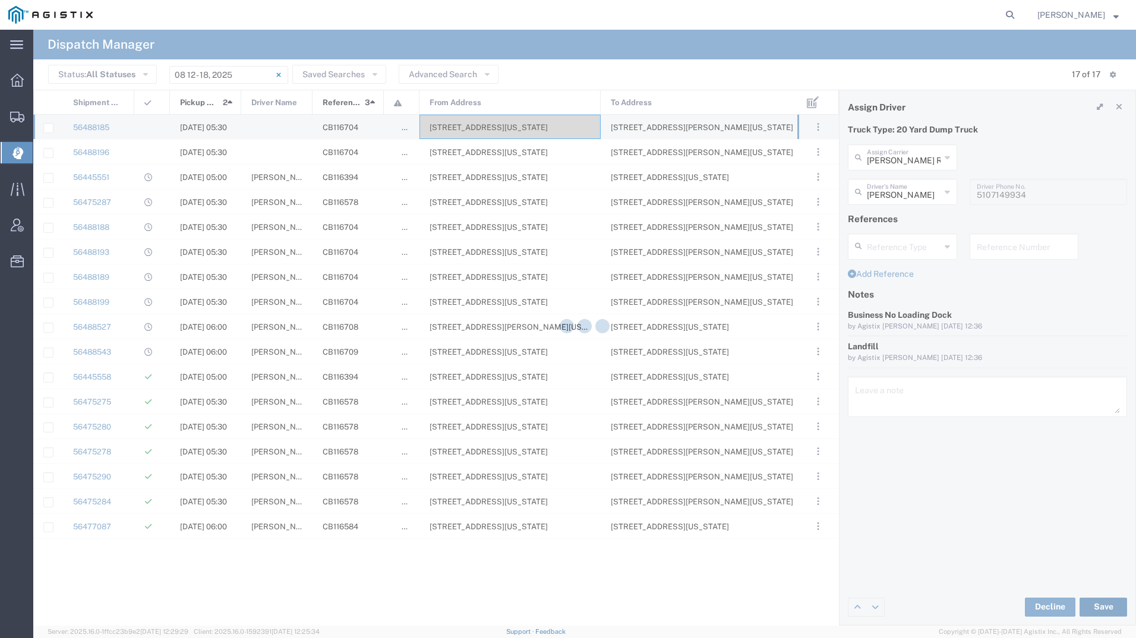
type input "Balraj Virk"
type input "Virk Roadlines LLC"
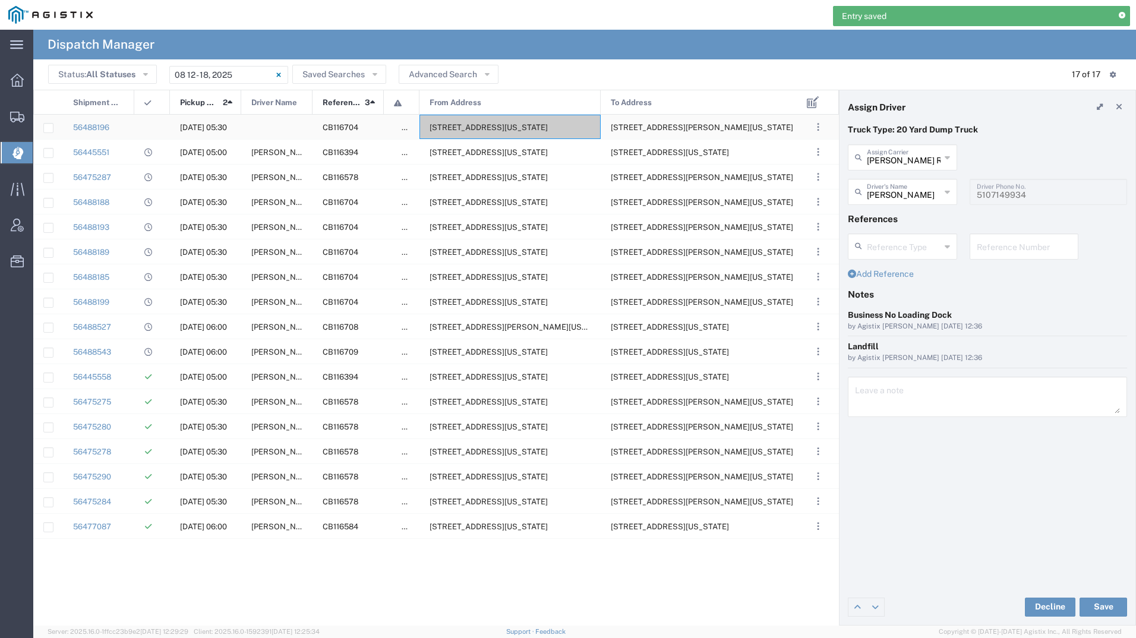
click at [505, 124] on span "2111 Hillcrest Ave, Antioch, California, 94509, United States" at bounding box center [488, 127] width 118 height 9
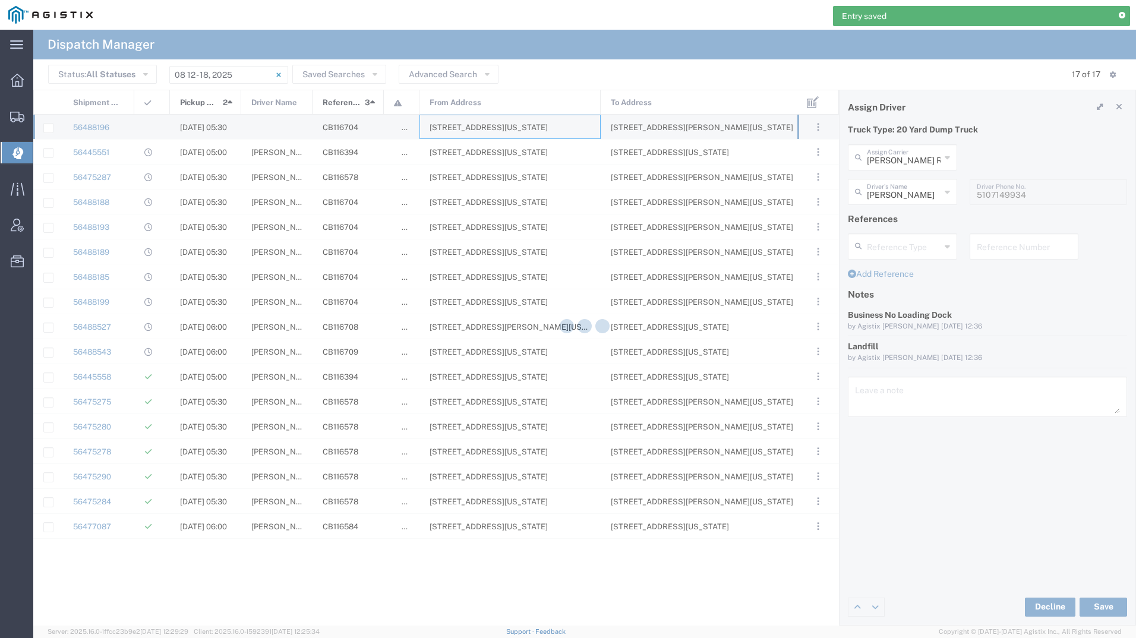
type input "Bradley Tanks Inc"
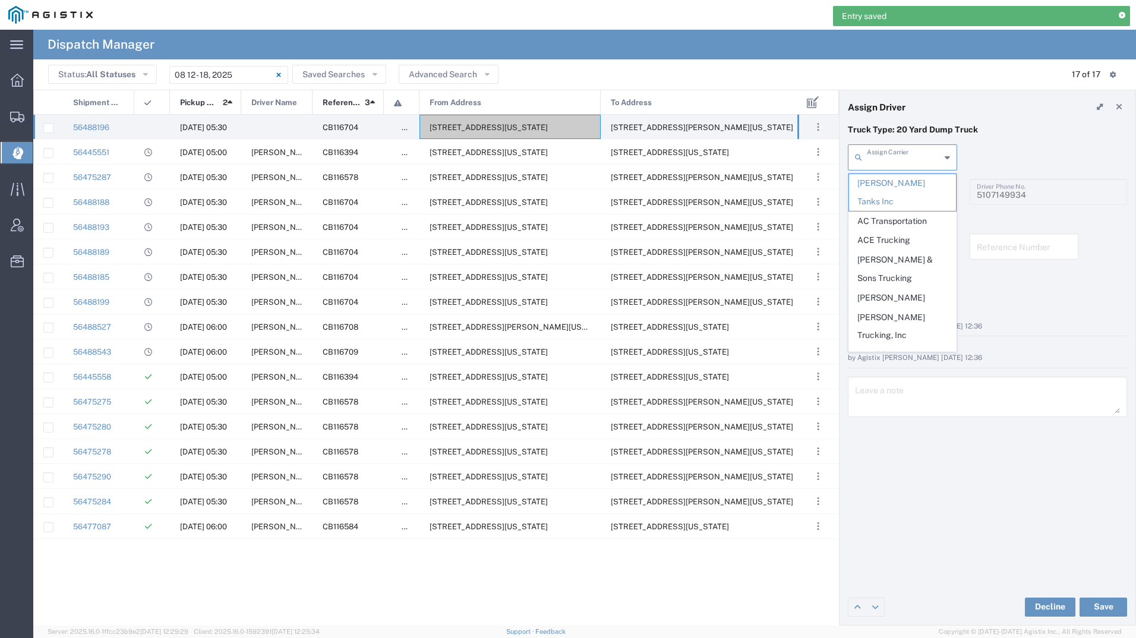
click at [885, 163] on input "text" at bounding box center [904, 156] width 74 height 21
type input "jms"
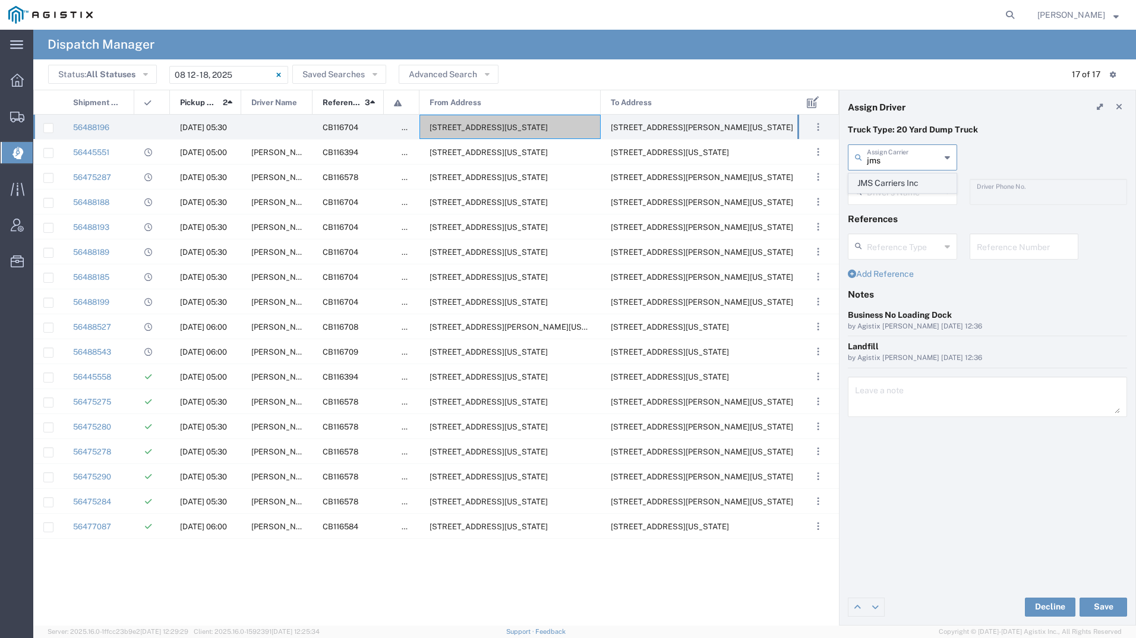
click at [886, 185] on span "JMS Carriers Inc" at bounding box center [902, 183] width 107 height 18
type input "JMS Carriers Inc"
click at [886, 185] on input "text" at bounding box center [904, 191] width 75 height 21
click at [888, 218] on span "Jihtan Singh" at bounding box center [902, 217] width 107 height 18
type input "Jihtan Singh"
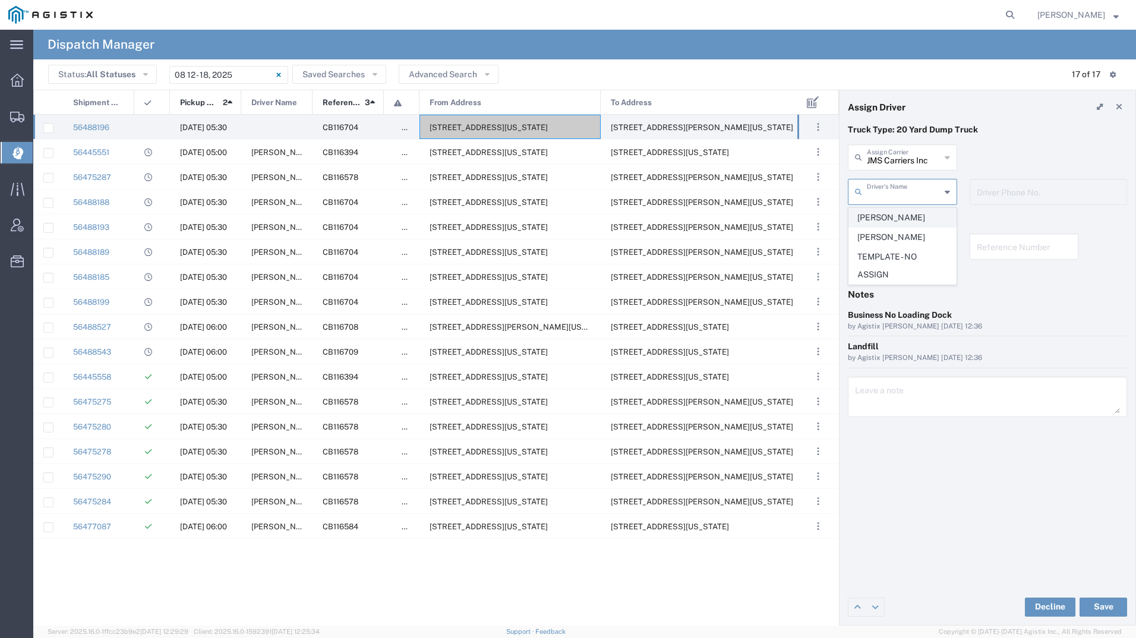
type input "925-303-7291"
click at [1105, 606] on button "Save" at bounding box center [1103, 606] width 48 height 19
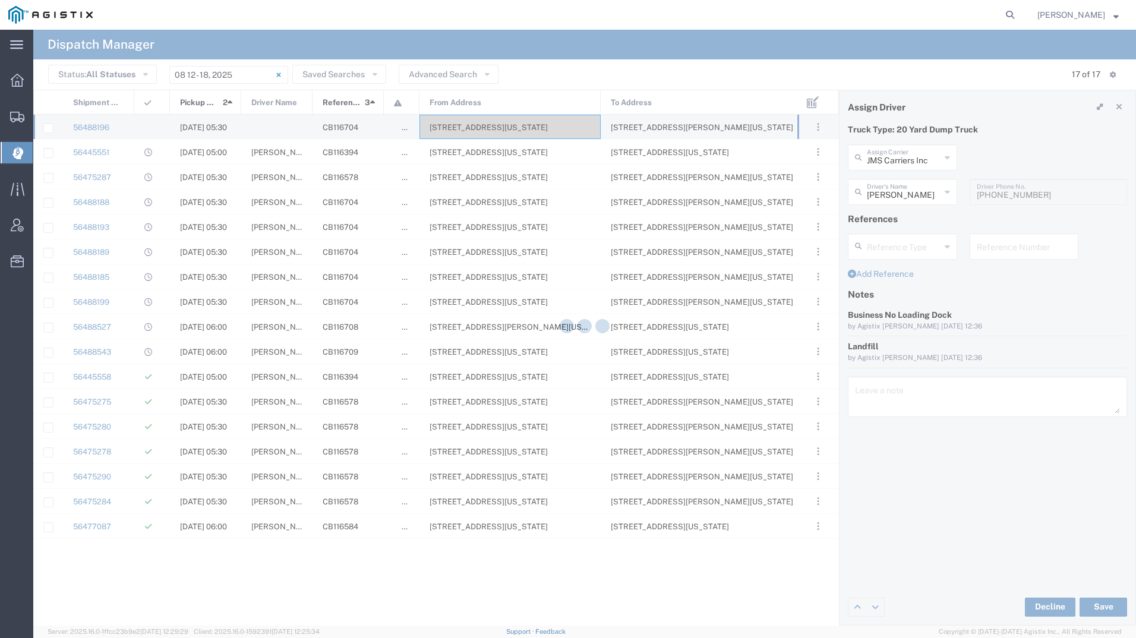
type input "Jihtan Singh"
type input "JMS Carriers Inc"
